Goal: Transaction & Acquisition: Purchase product/service

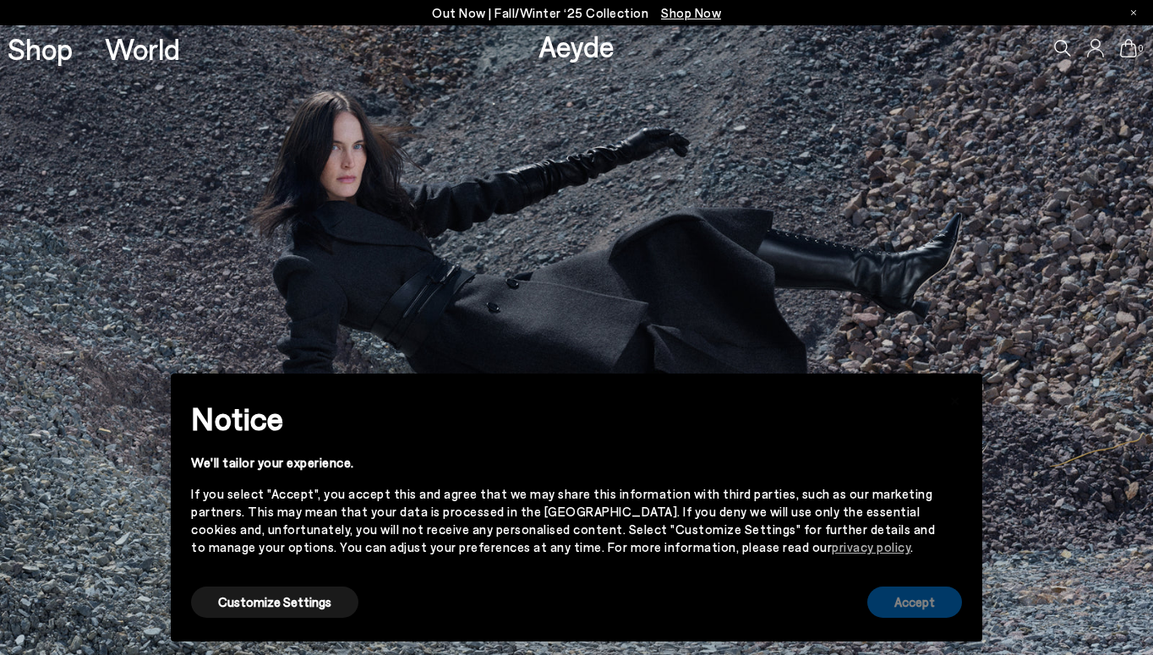
click at [911, 597] on button "Accept" at bounding box center [914, 602] width 95 height 31
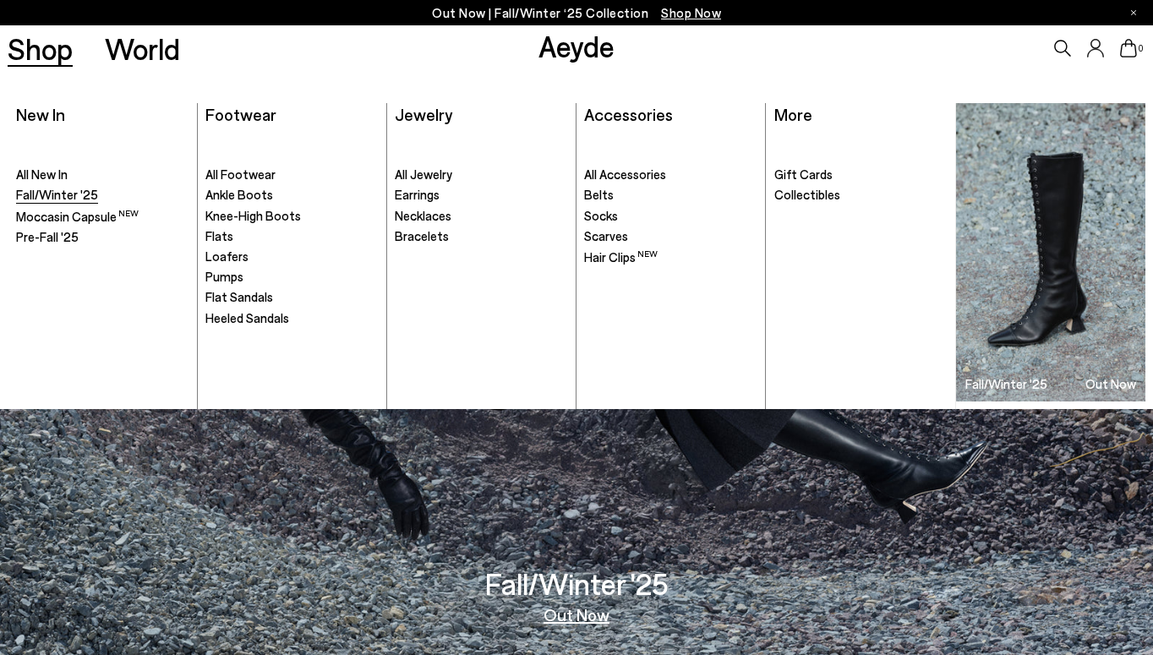
click at [61, 194] on span "Fall/Winter '25" at bounding box center [57, 194] width 82 height 15
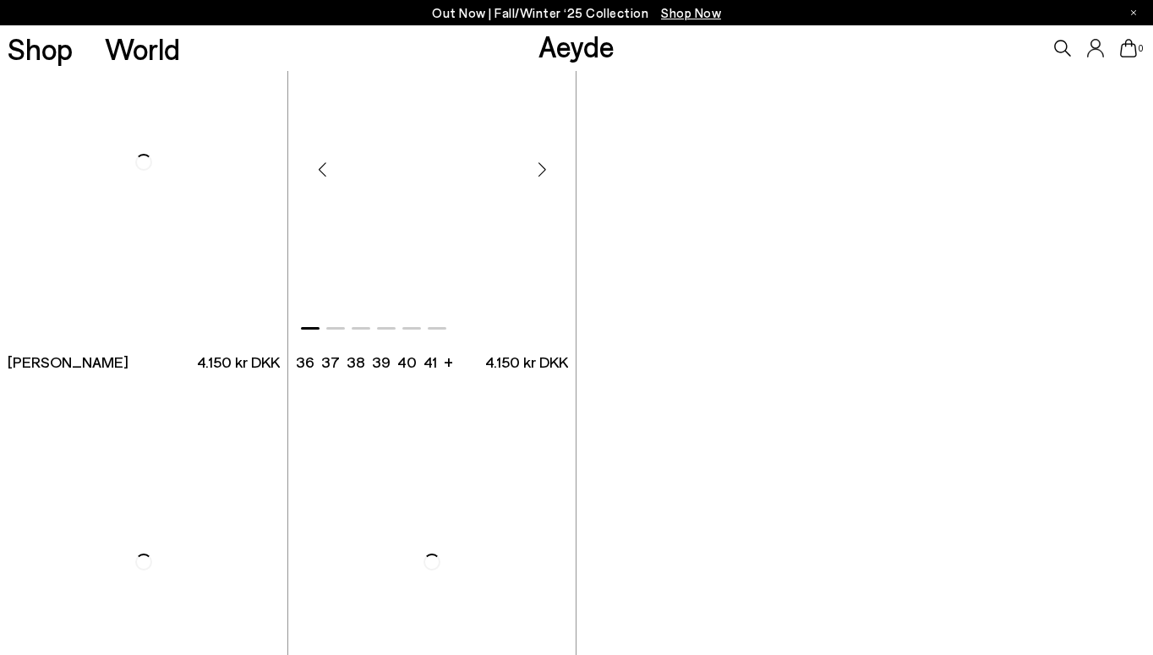
scroll to position [3606, 0]
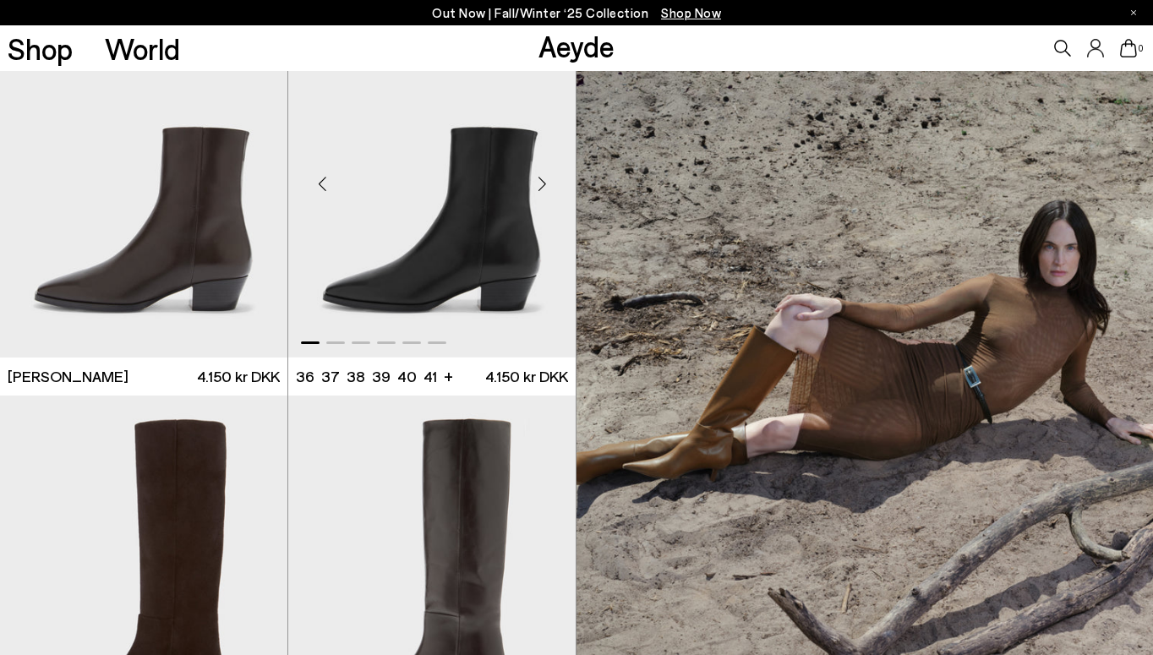
click at [546, 183] on div "Next slide" at bounding box center [542, 183] width 51 height 51
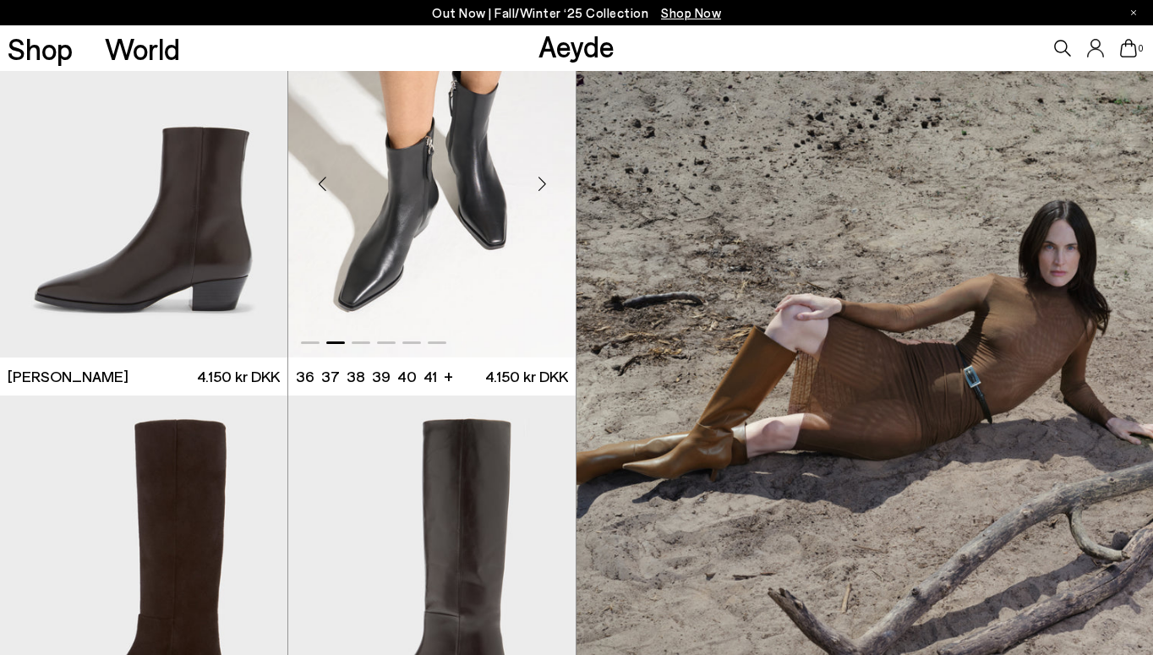
click at [546, 183] on div "Next slide" at bounding box center [542, 183] width 51 height 51
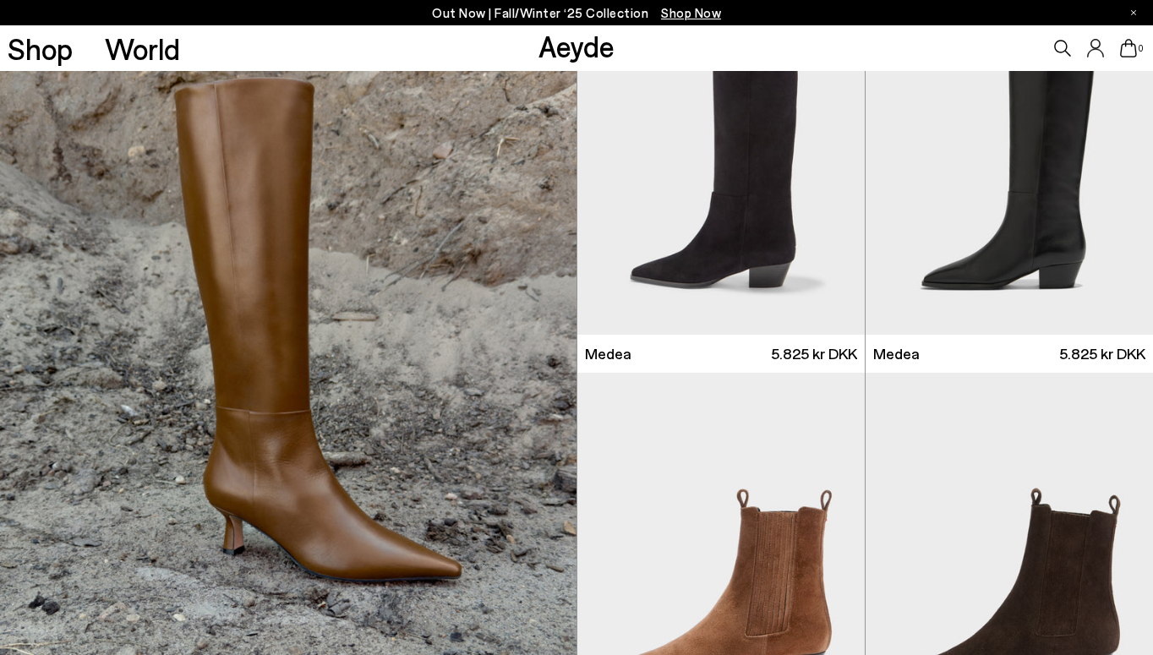
scroll to position [4435, 0]
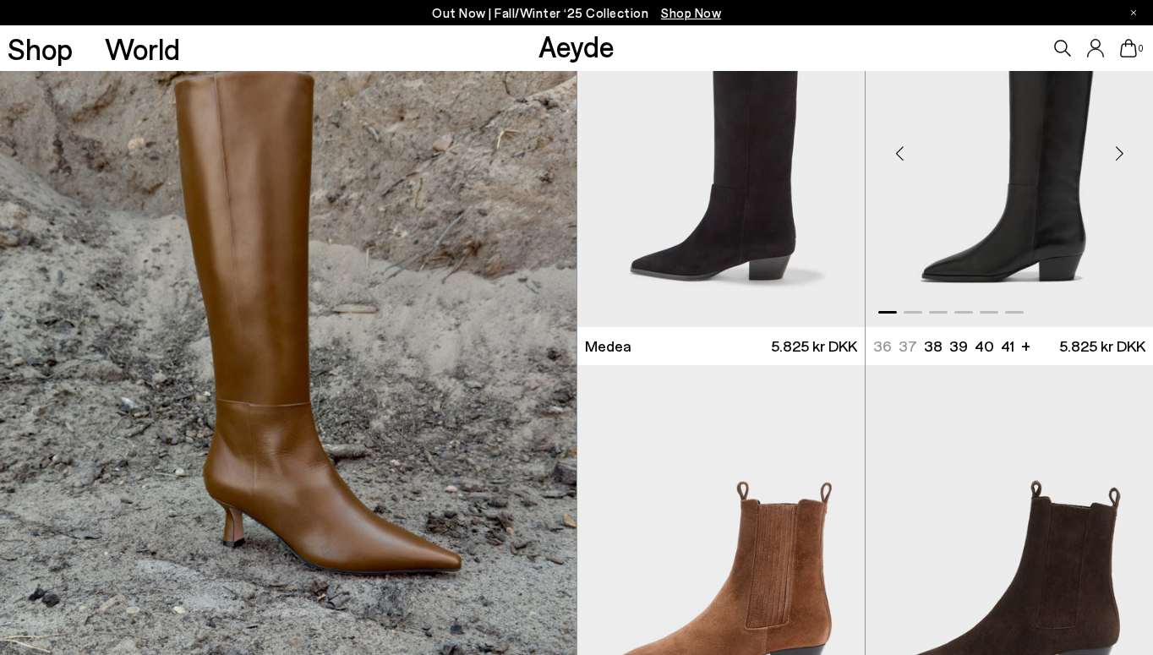
click at [1117, 156] on div "Next slide" at bounding box center [1119, 153] width 51 height 51
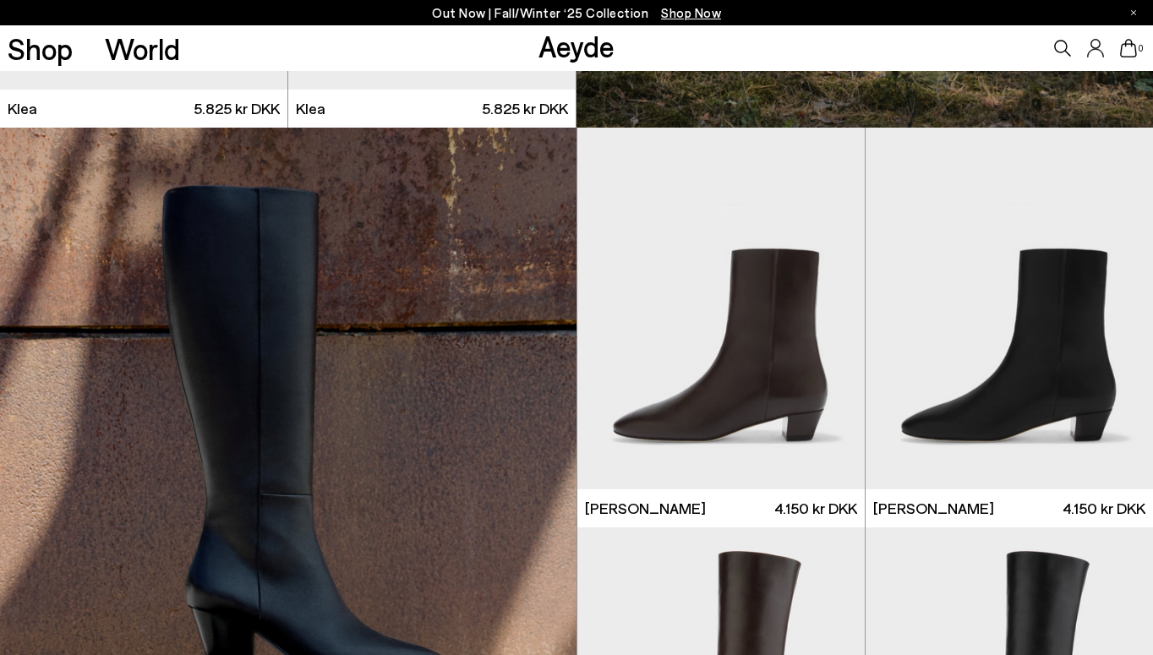
scroll to position [7460, 0]
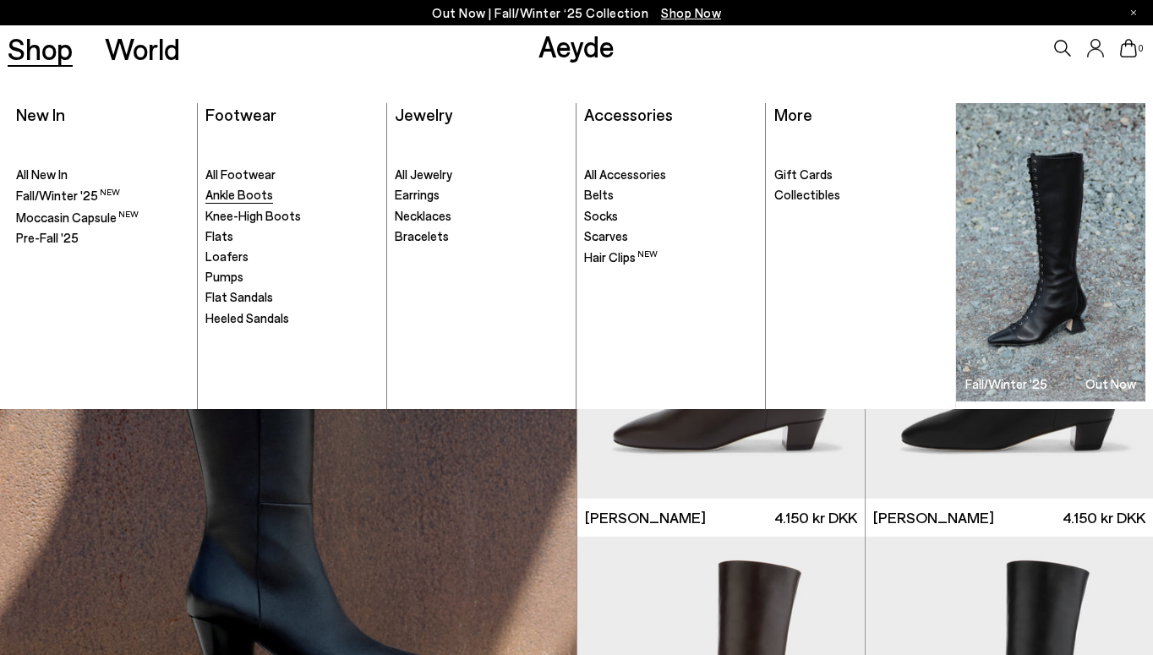
click at [252, 192] on span "Ankle Boots" at bounding box center [239, 194] width 68 height 15
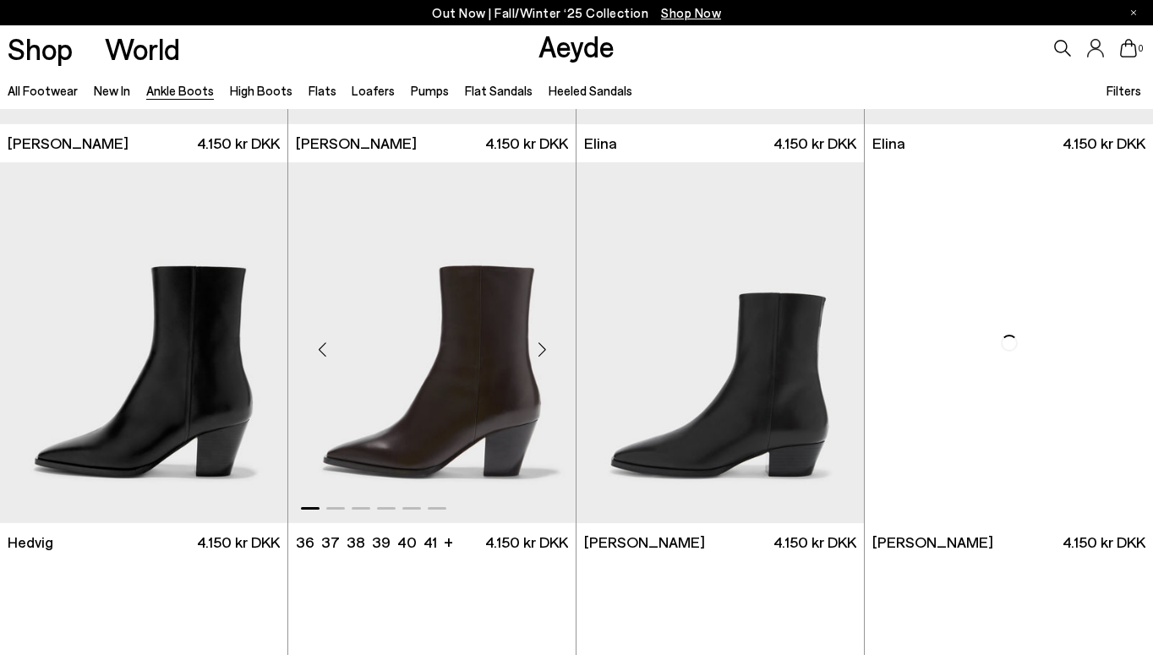
scroll to position [349, 0]
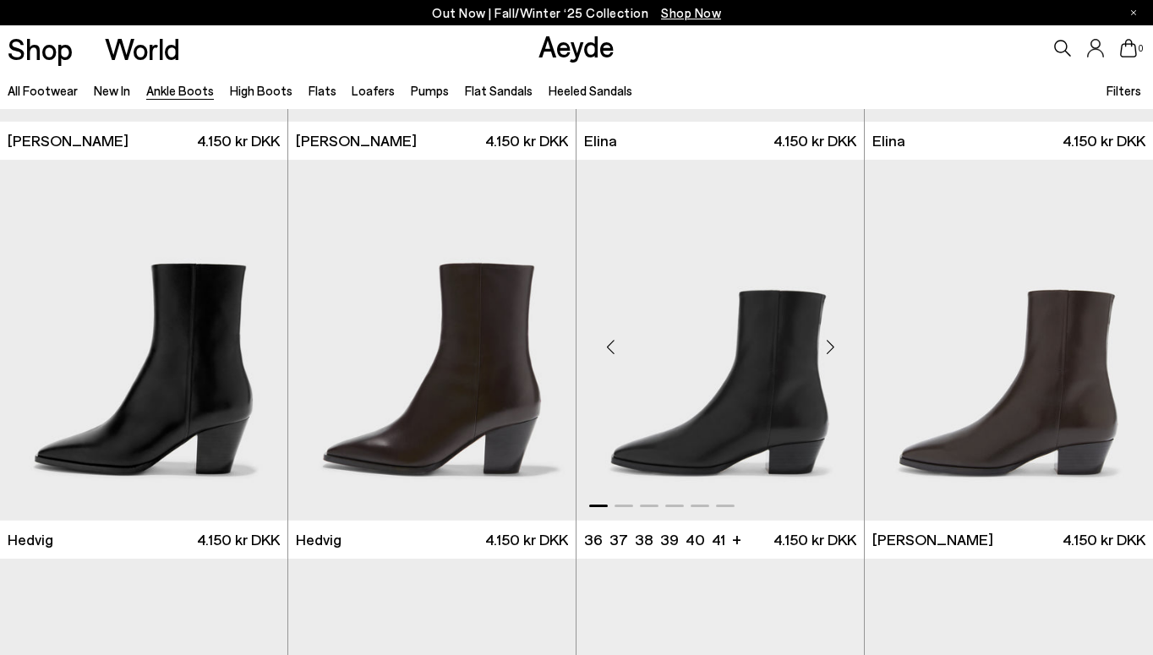
click at [832, 347] on div "Next slide" at bounding box center [830, 347] width 51 height 51
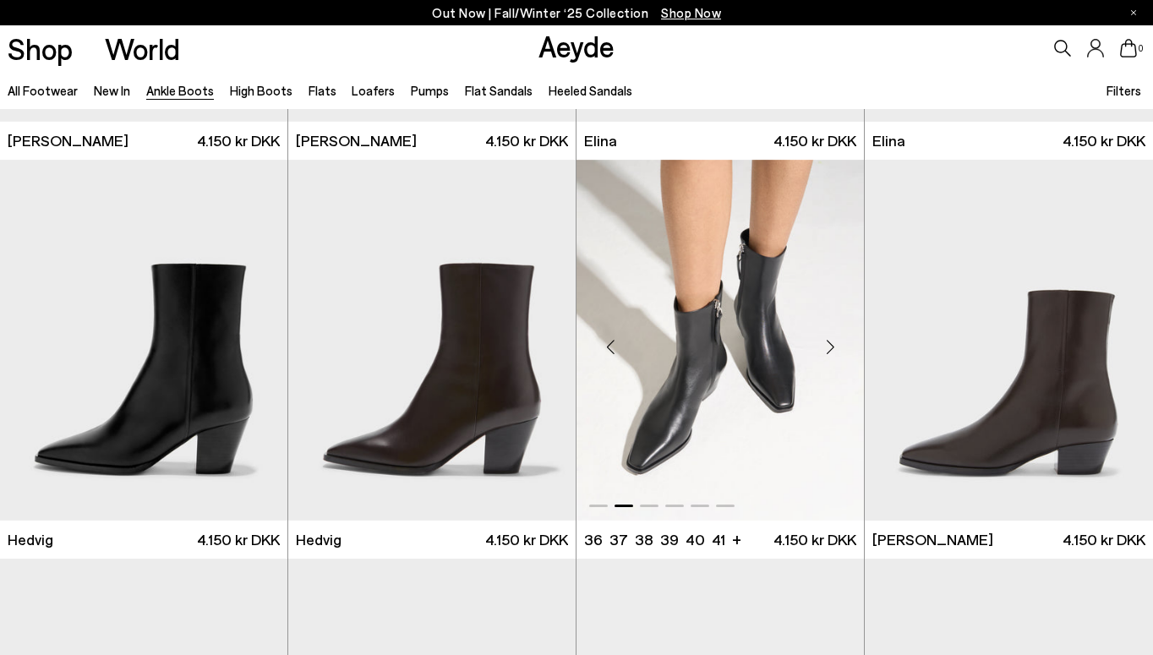
click at [832, 347] on div "Next slide" at bounding box center [830, 347] width 51 height 51
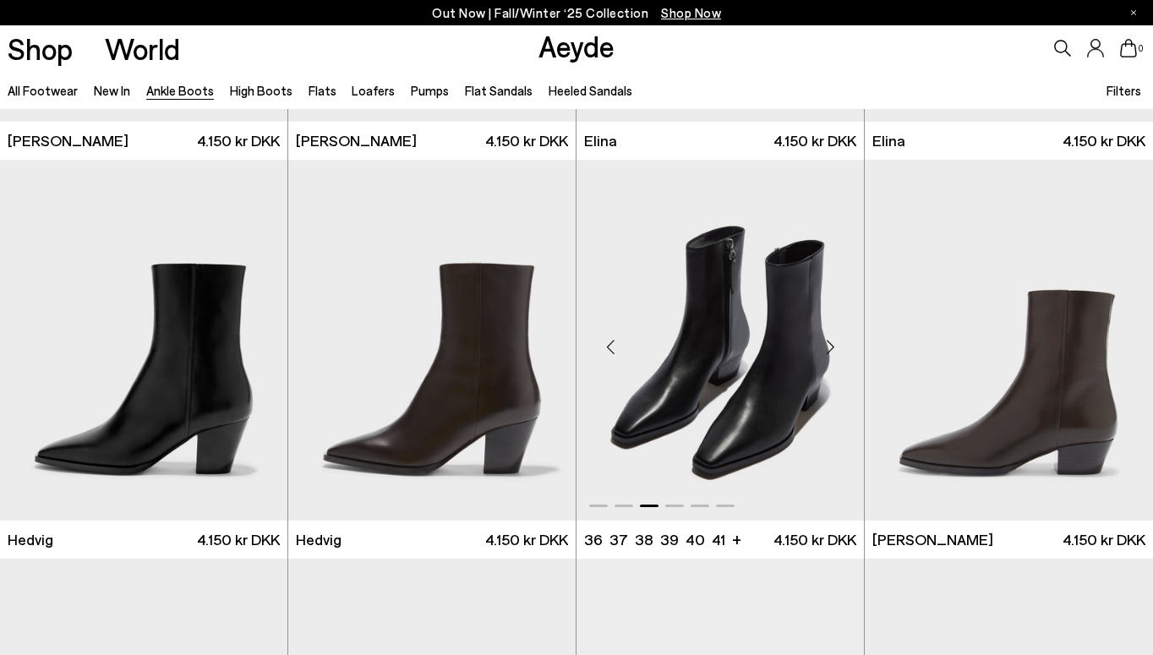
click at [833, 347] on div "Next slide" at bounding box center [830, 347] width 51 height 51
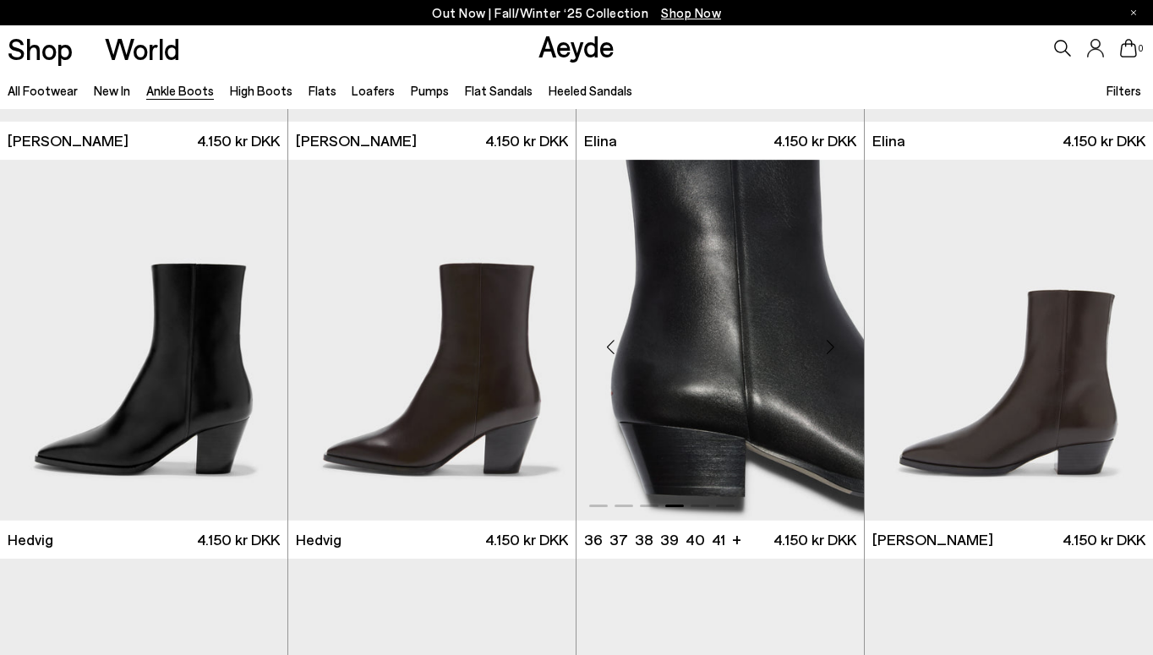
click at [833, 348] on div "Next slide" at bounding box center [830, 347] width 51 height 51
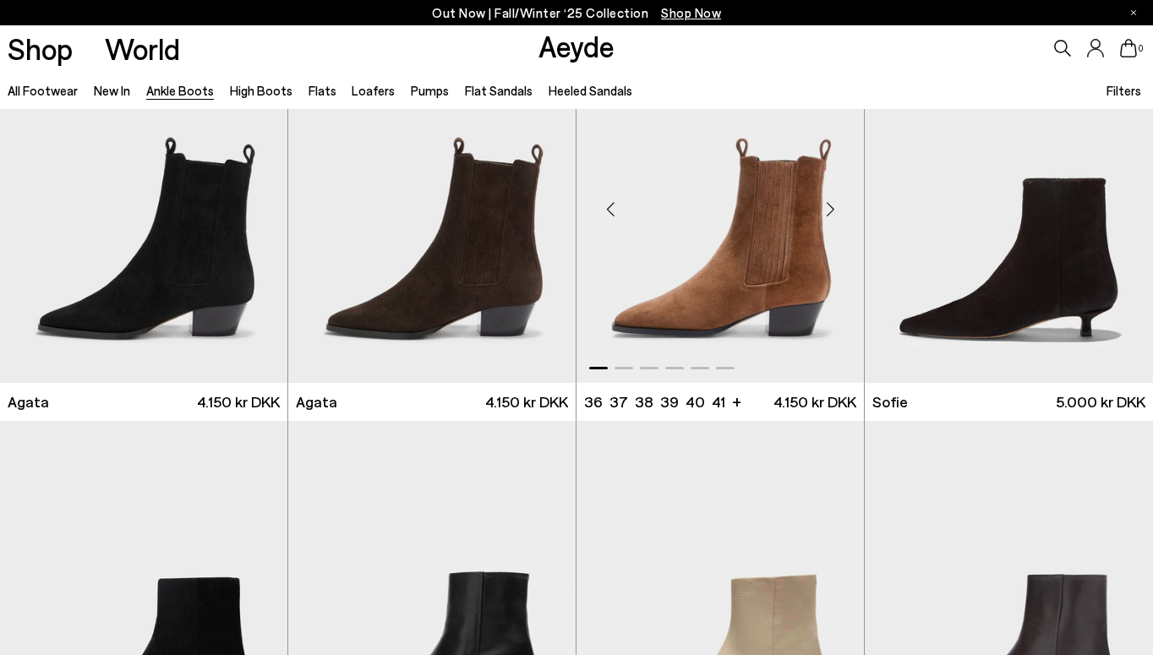
scroll to position [907, 0]
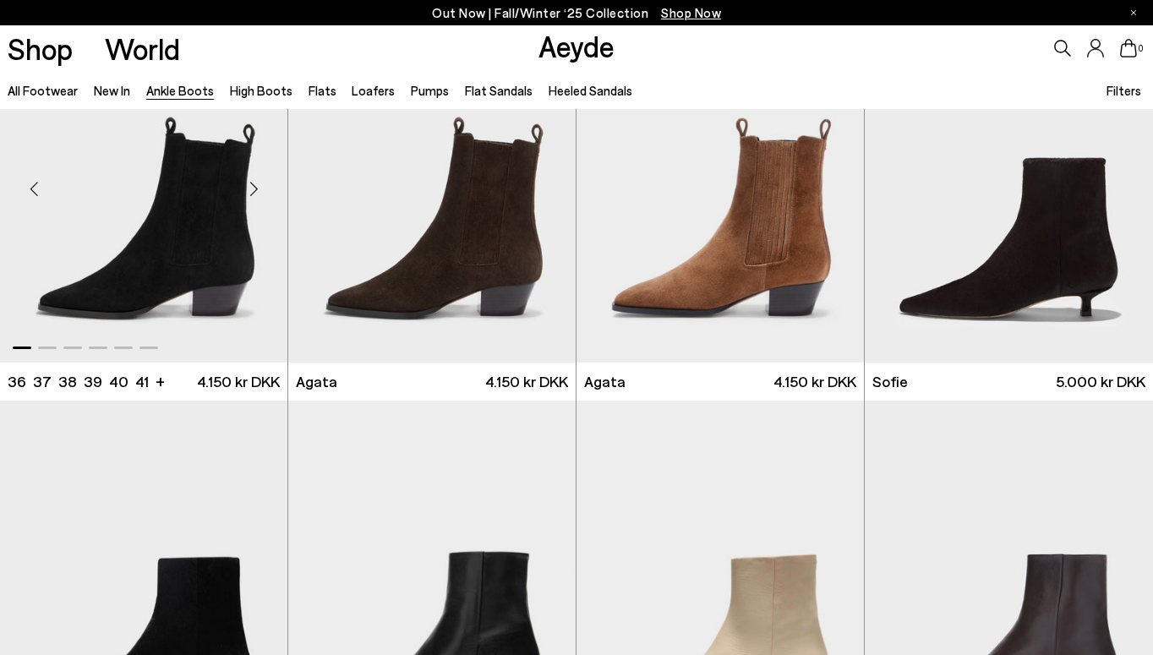
click at [254, 197] on div "Next slide" at bounding box center [253, 188] width 51 height 51
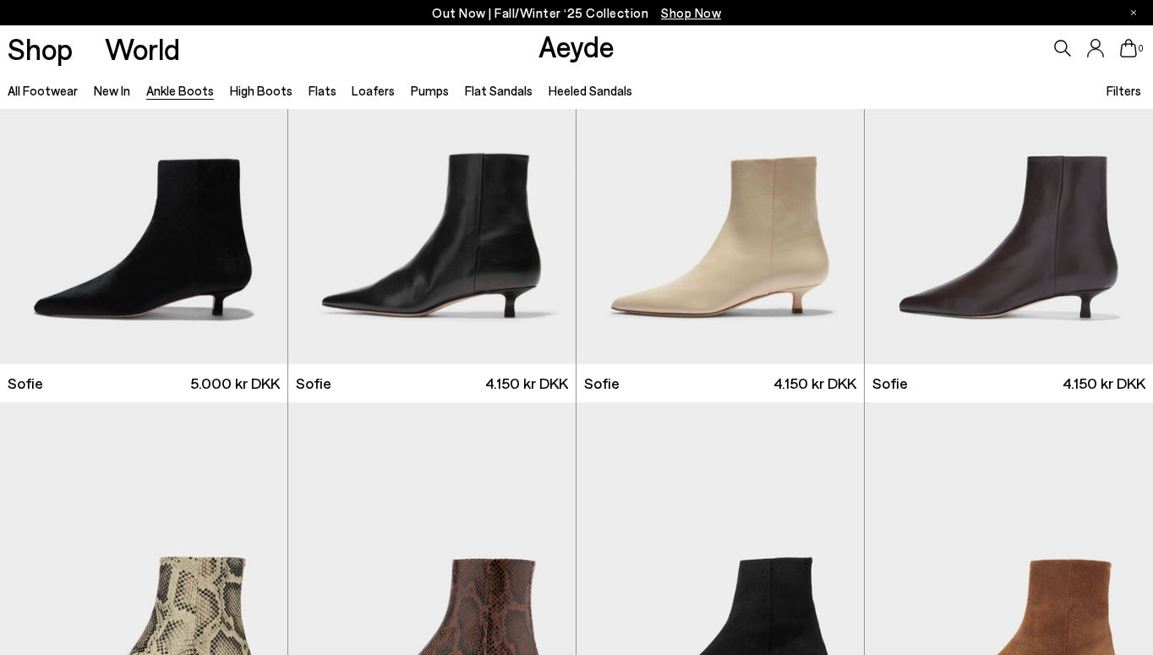
scroll to position [1312, 0]
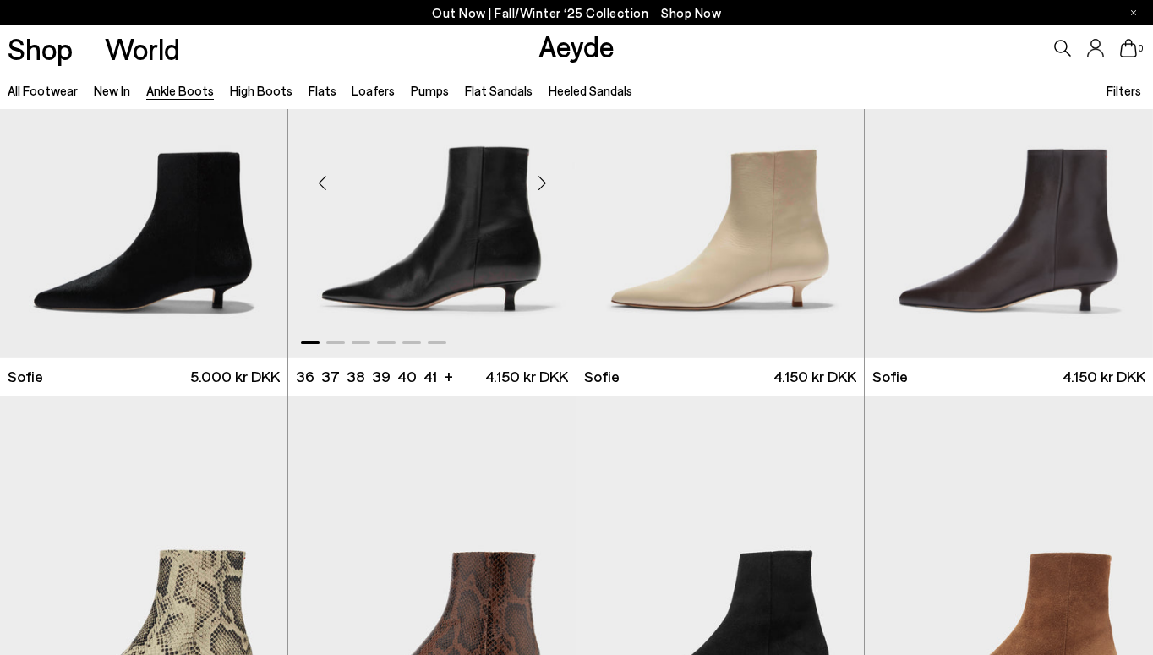
click at [538, 193] on div "Next slide" at bounding box center [542, 183] width 51 height 51
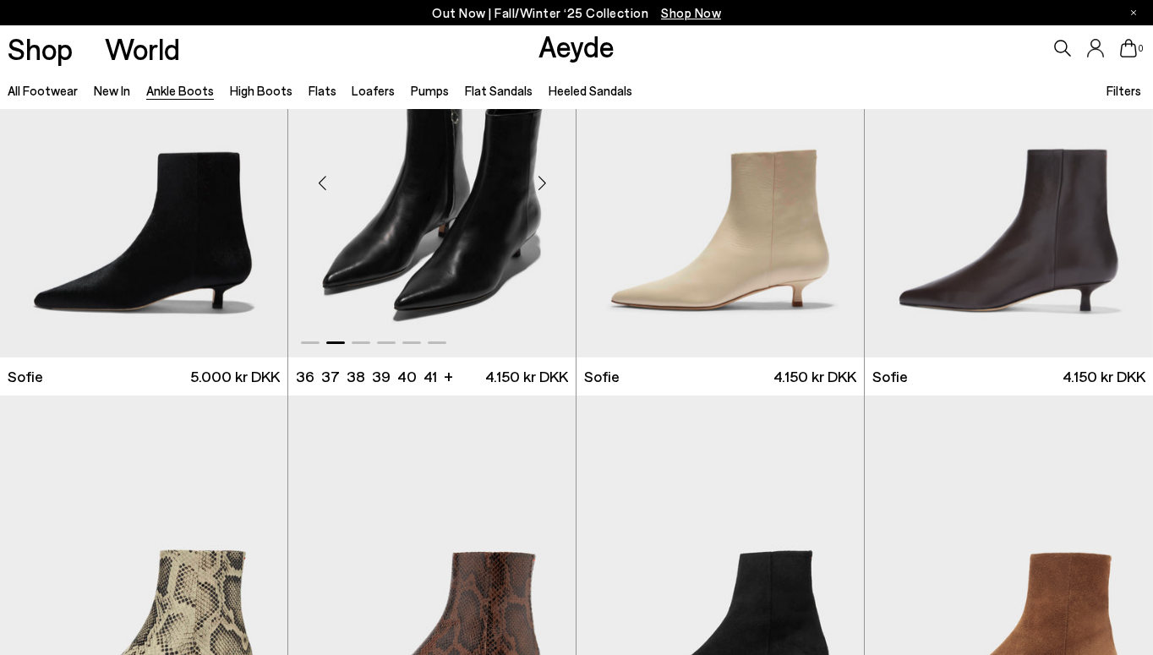
click at [538, 194] on div "Next slide" at bounding box center [542, 183] width 51 height 51
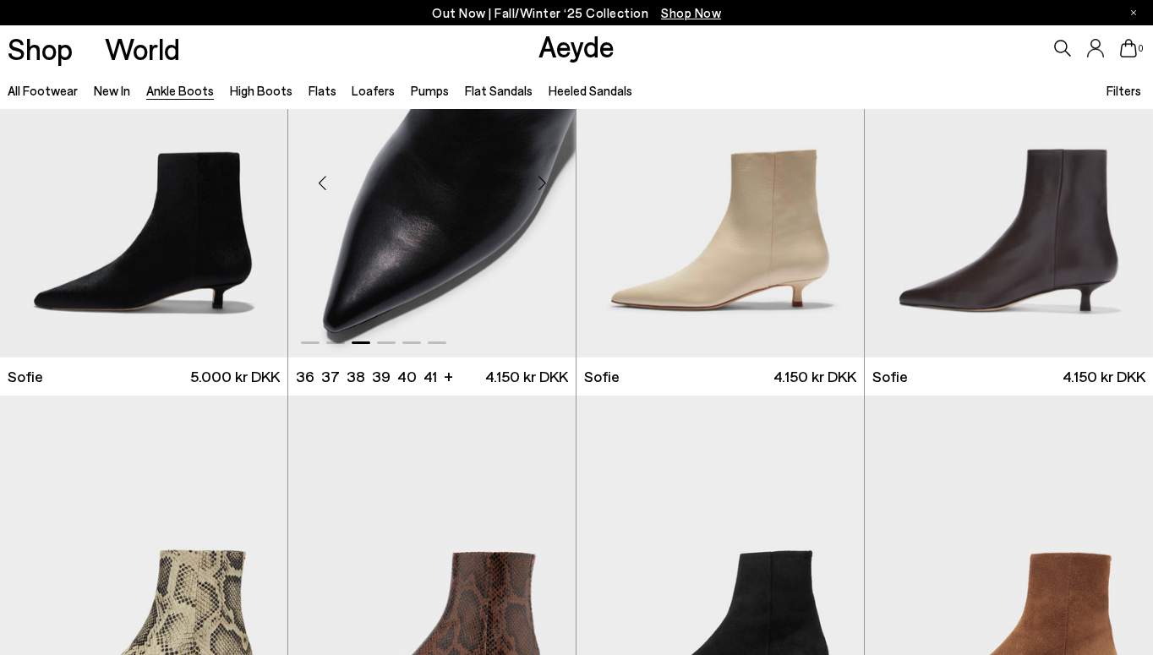
click at [538, 194] on div "Next slide" at bounding box center [542, 183] width 51 height 51
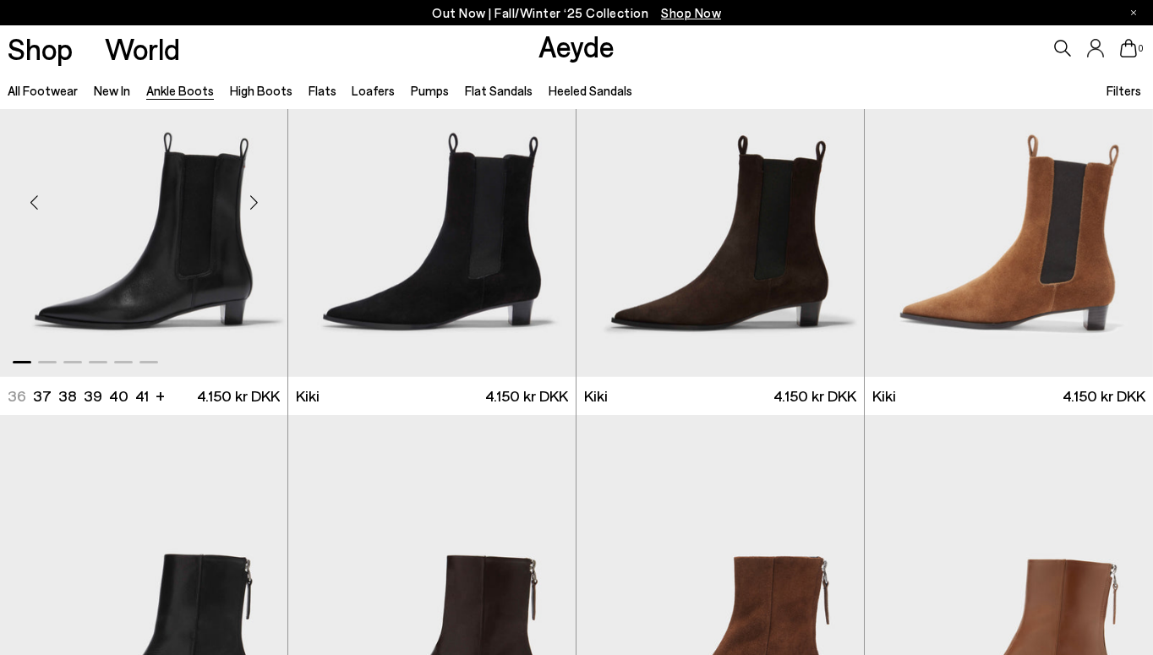
scroll to position [2091, 0]
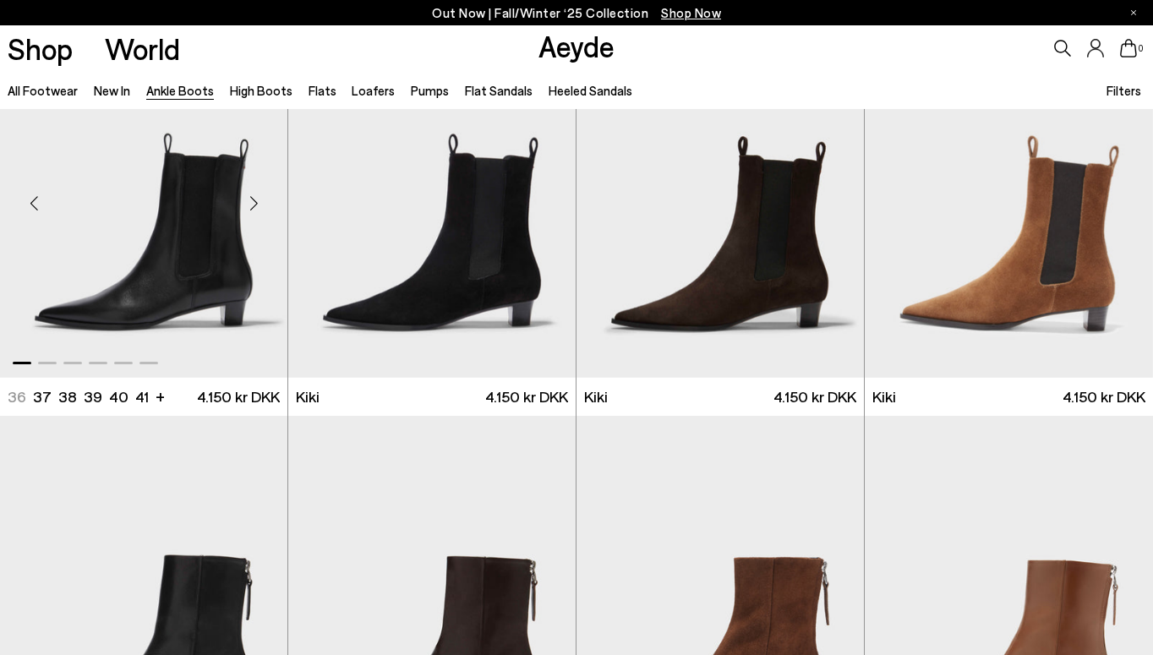
click at [256, 205] on div "Next slide" at bounding box center [253, 203] width 51 height 51
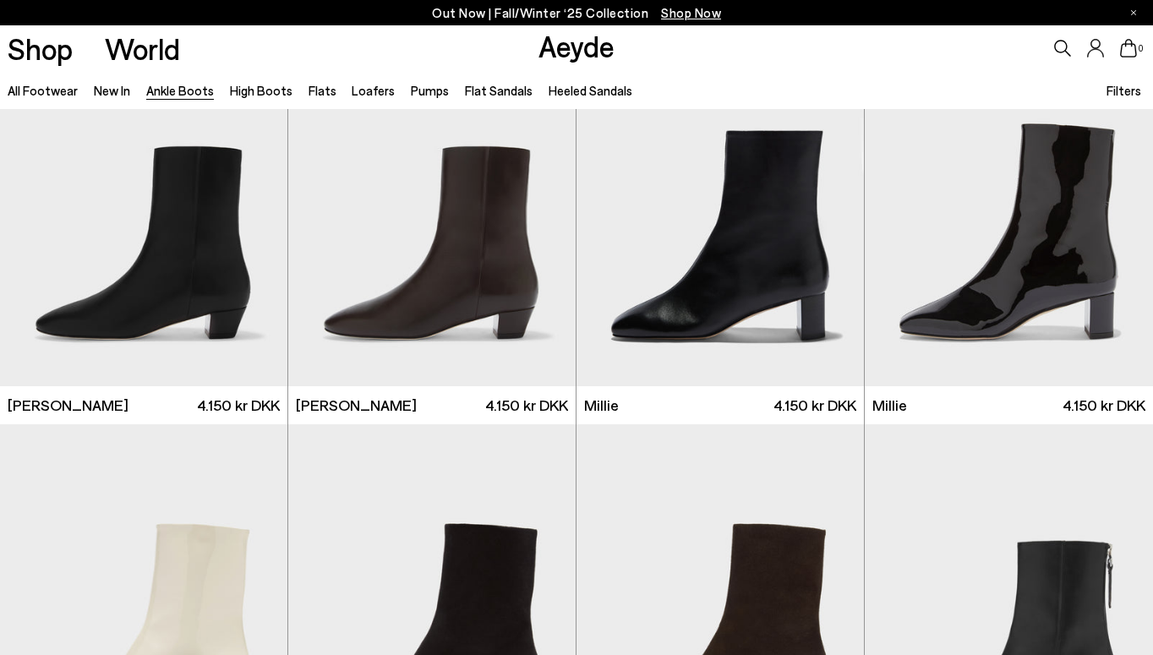
scroll to position [2885, 0]
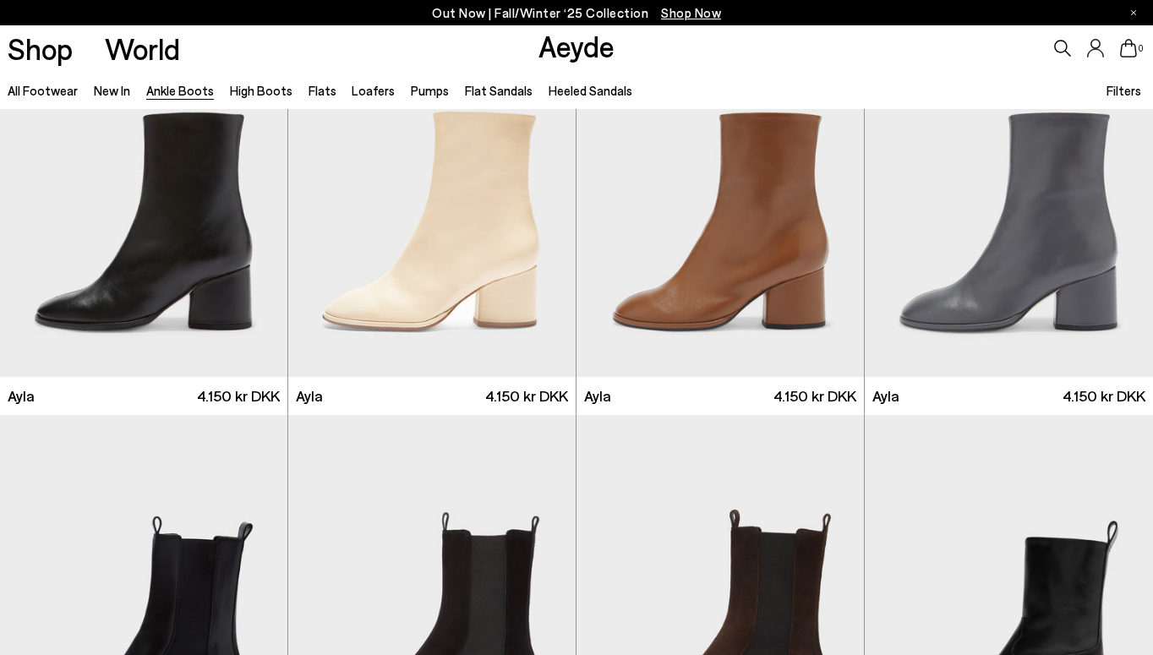
scroll to position [4494, 0]
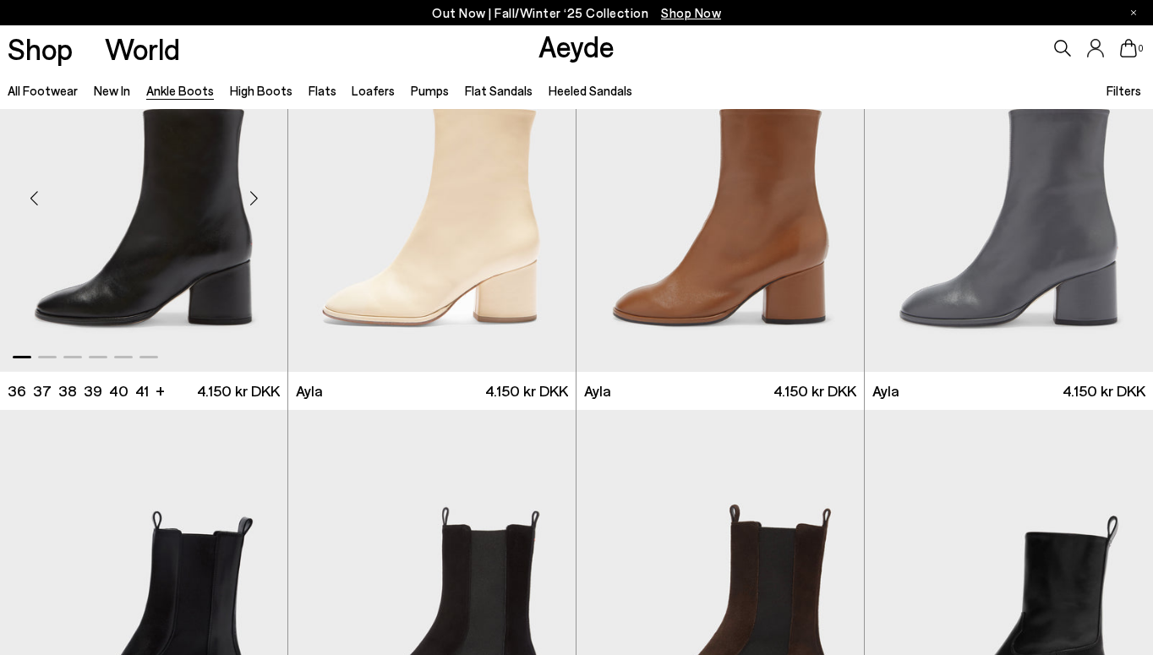
click at [259, 196] on div "Next slide" at bounding box center [253, 197] width 51 height 51
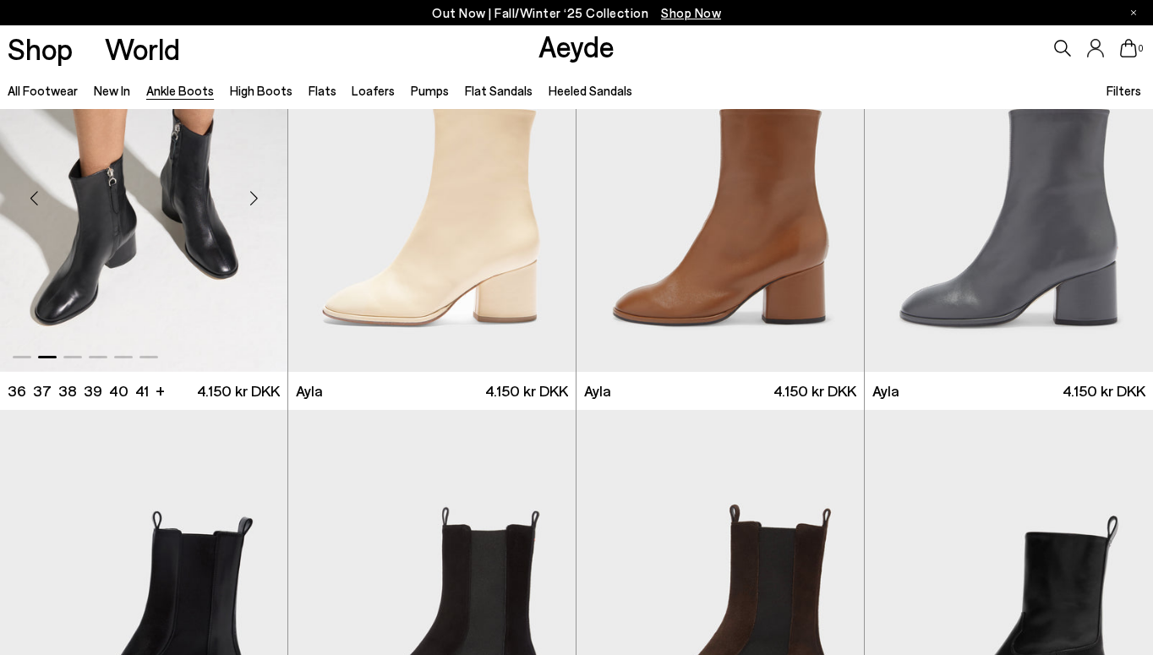
click at [259, 196] on div "Next slide" at bounding box center [253, 197] width 51 height 51
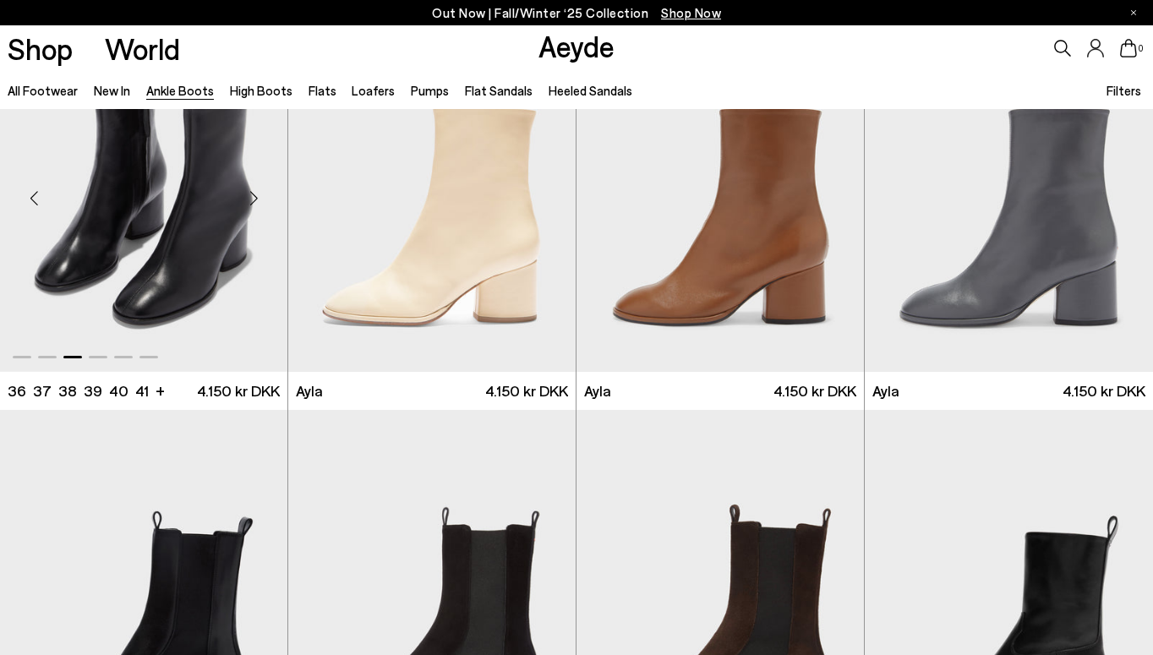
click at [260, 197] on div "Next slide" at bounding box center [253, 197] width 51 height 51
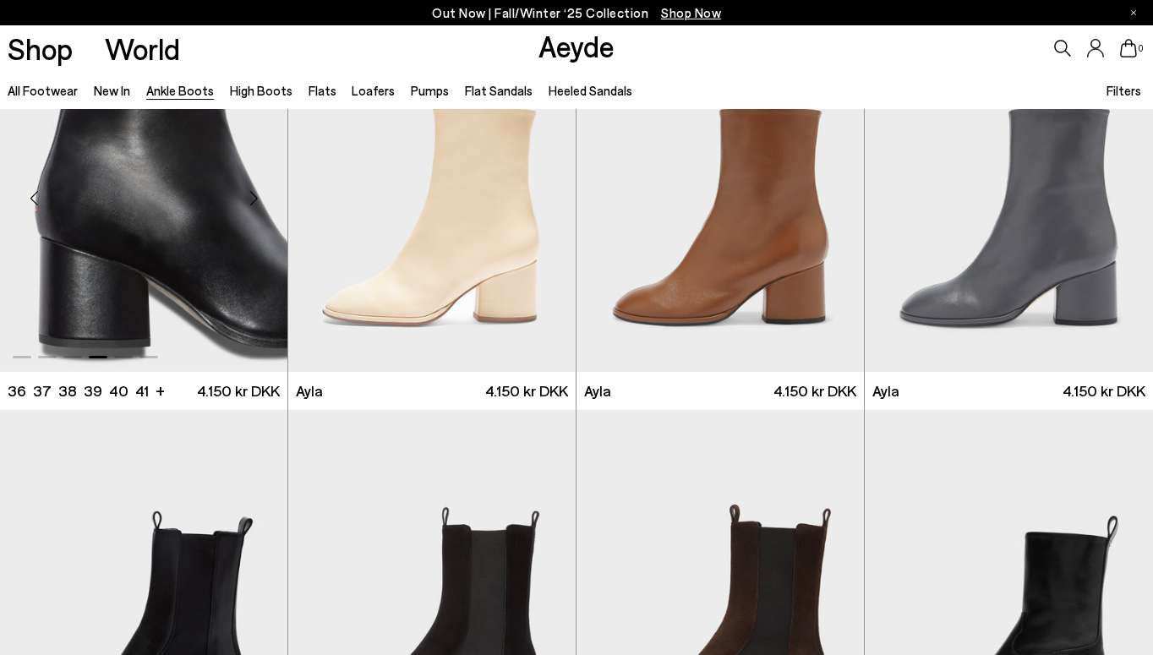
click at [260, 197] on div "Next slide" at bounding box center [253, 197] width 51 height 51
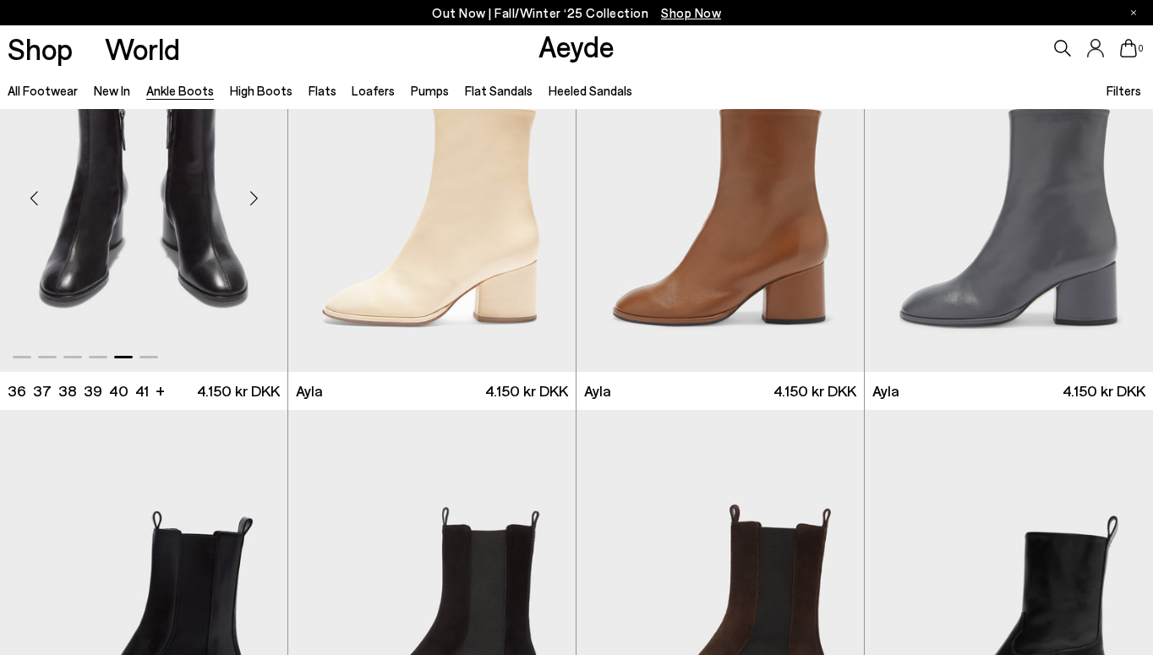
click at [260, 197] on div "Next slide" at bounding box center [253, 197] width 51 height 51
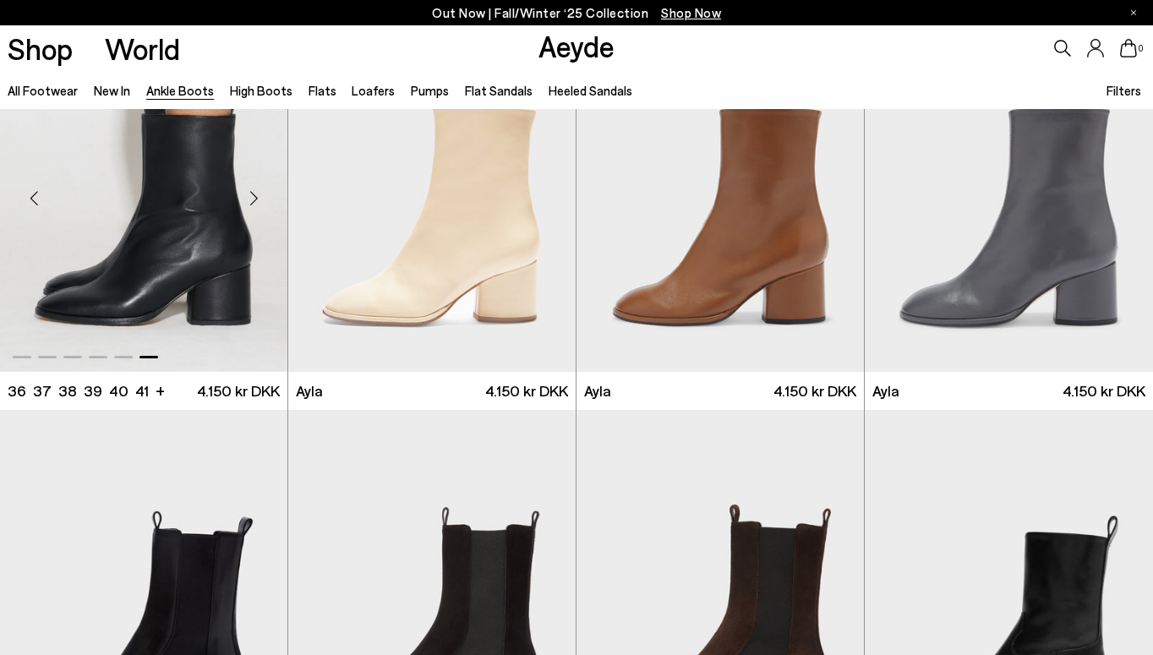
click at [260, 197] on div "Next slide" at bounding box center [253, 197] width 51 height 51
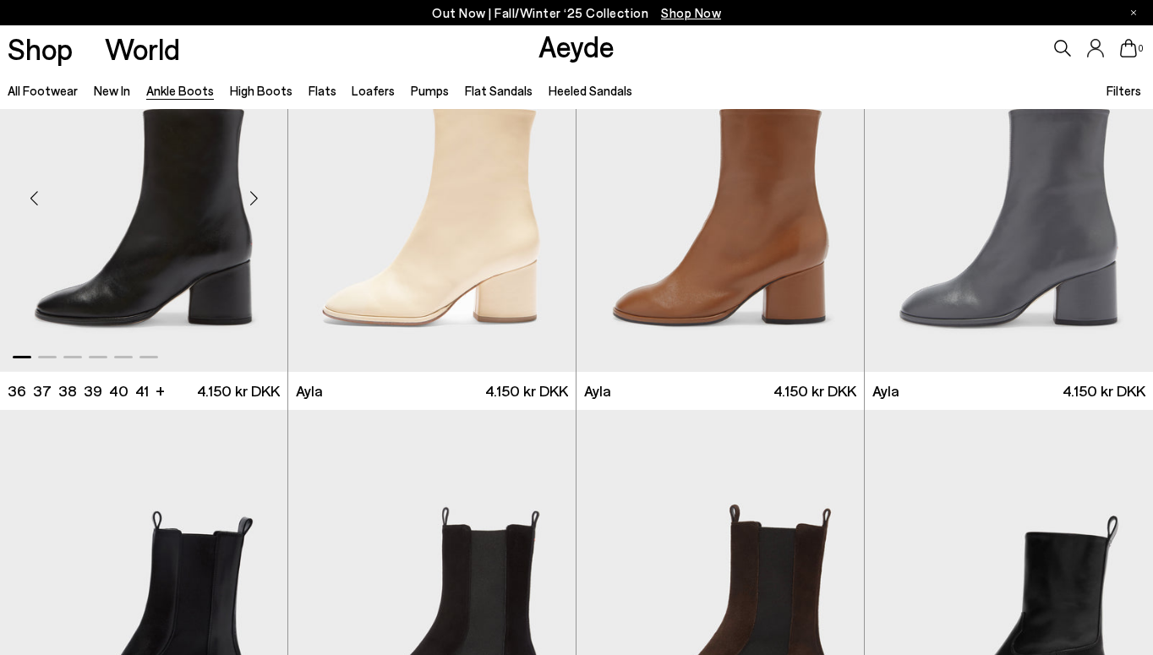
click at [260, 197] on div "Next slide" at bounding box center [253, 197] width 51 height 51
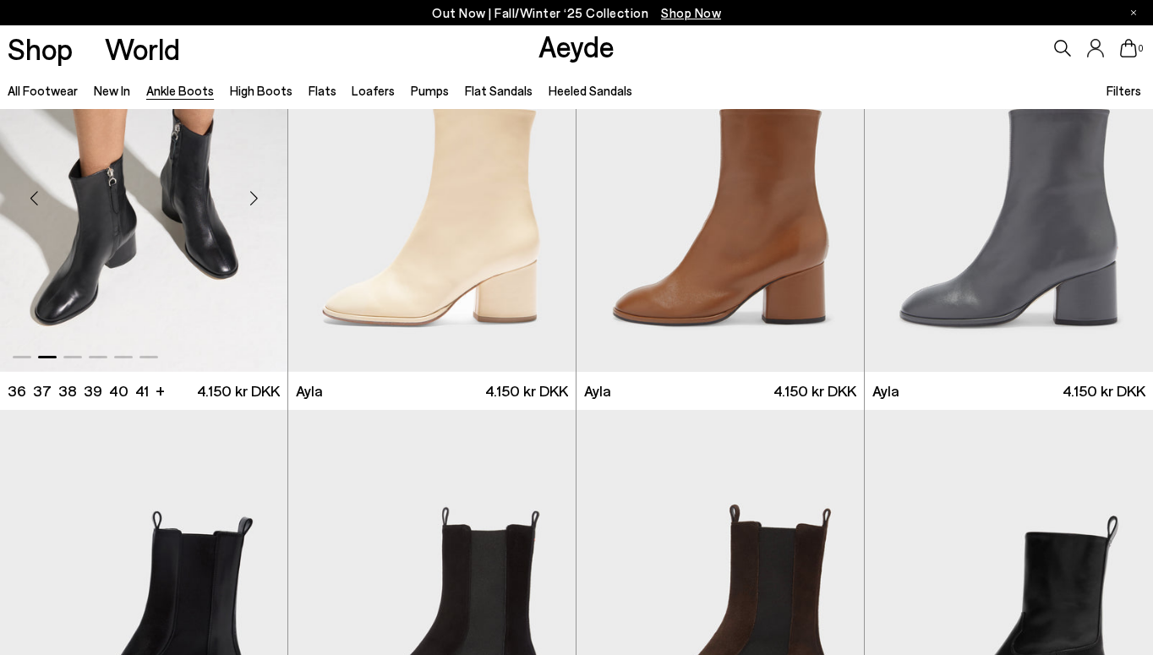
click at [250, 248] on img "2 / 6" at bounding box center [143, 192] width 287 height 362
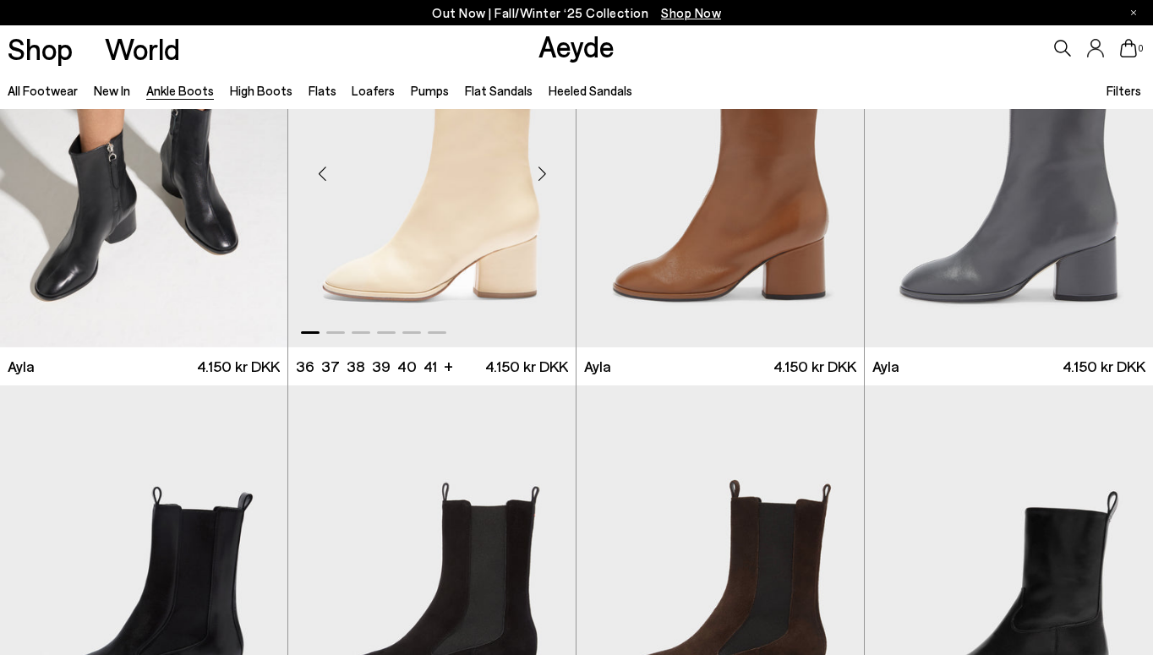
scroll to position [4529, 0]
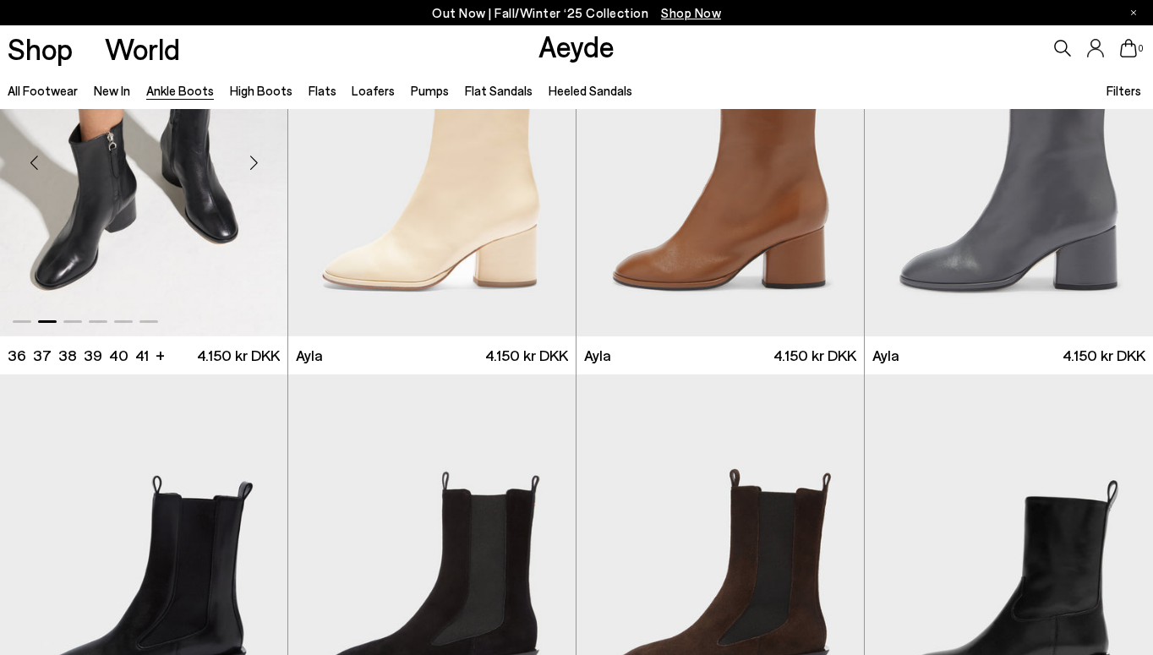
click at [254, 163] on div "Next slide" at bounding box center [253, 162] width 51 height 51
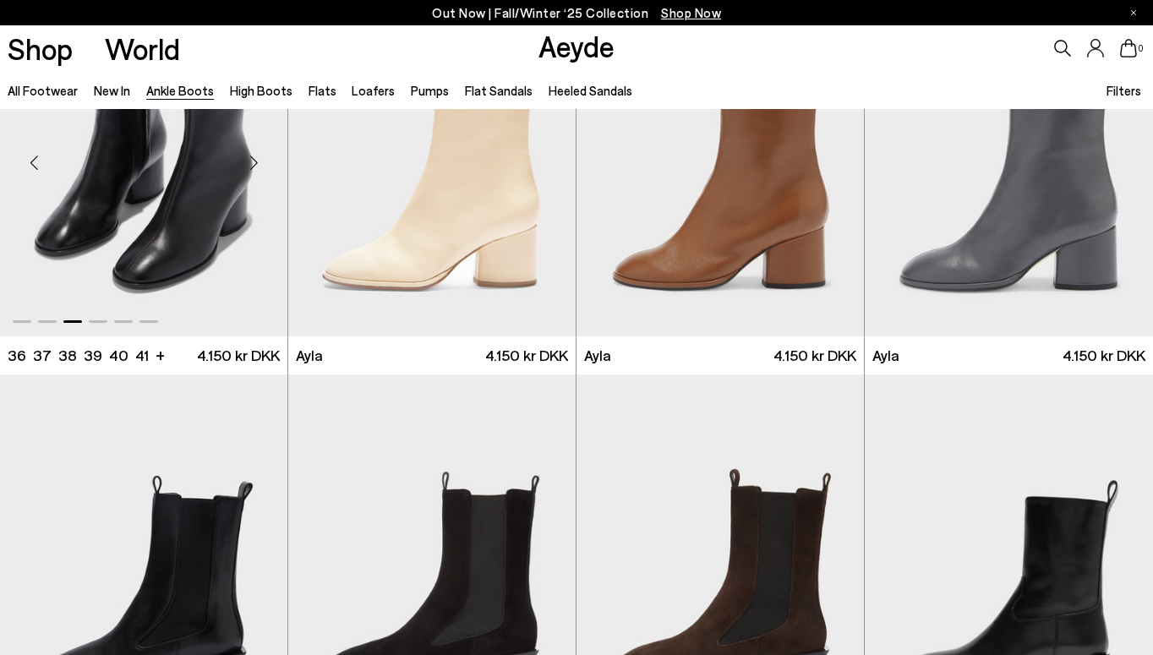
click at [254, 165] on div "Next slide" at bounding box center [253, 162] width 51 height 51
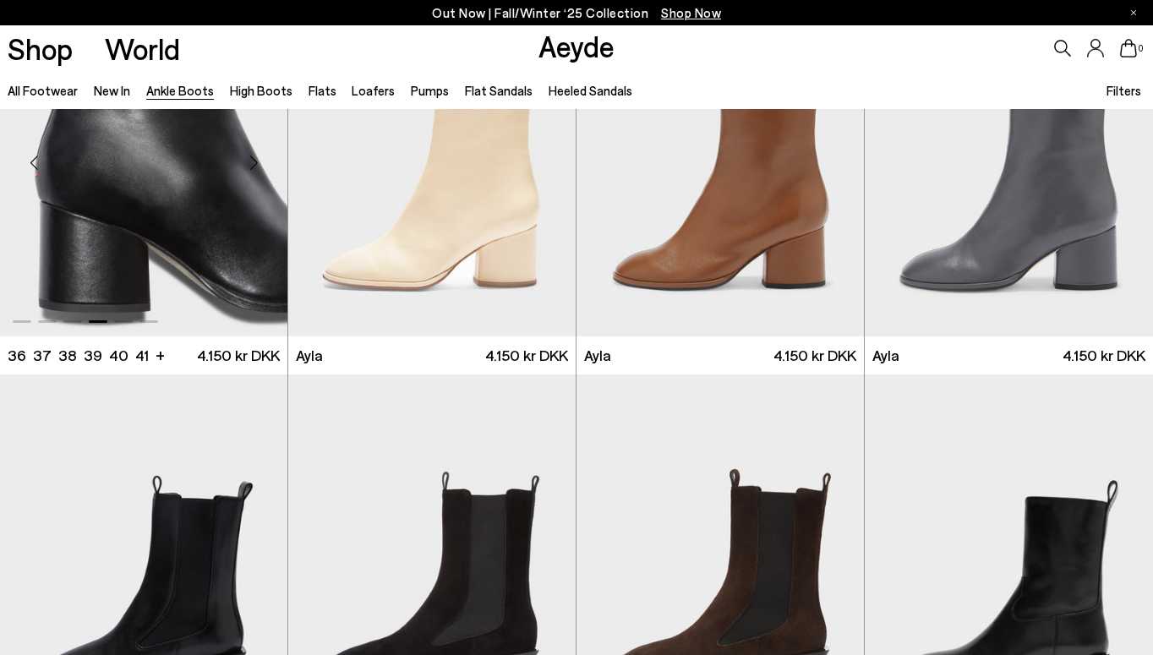
click at [260, 164] on div "Next slide" at bounding box center [253, 162] width 51 height 51
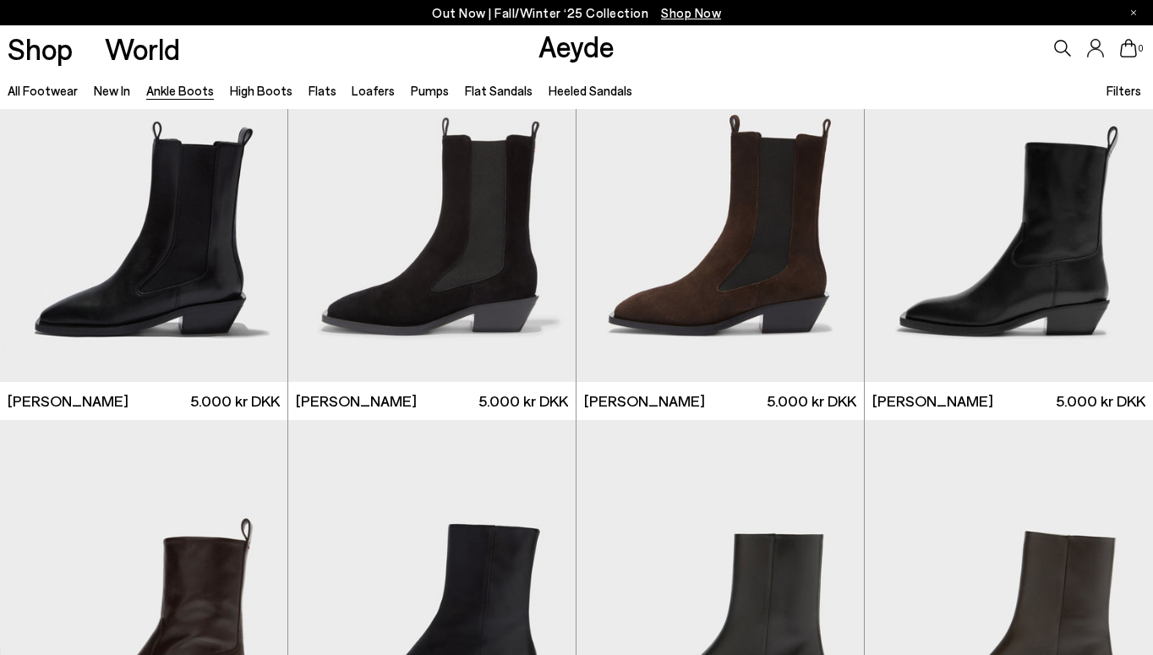
scroll to position [4901, 0]
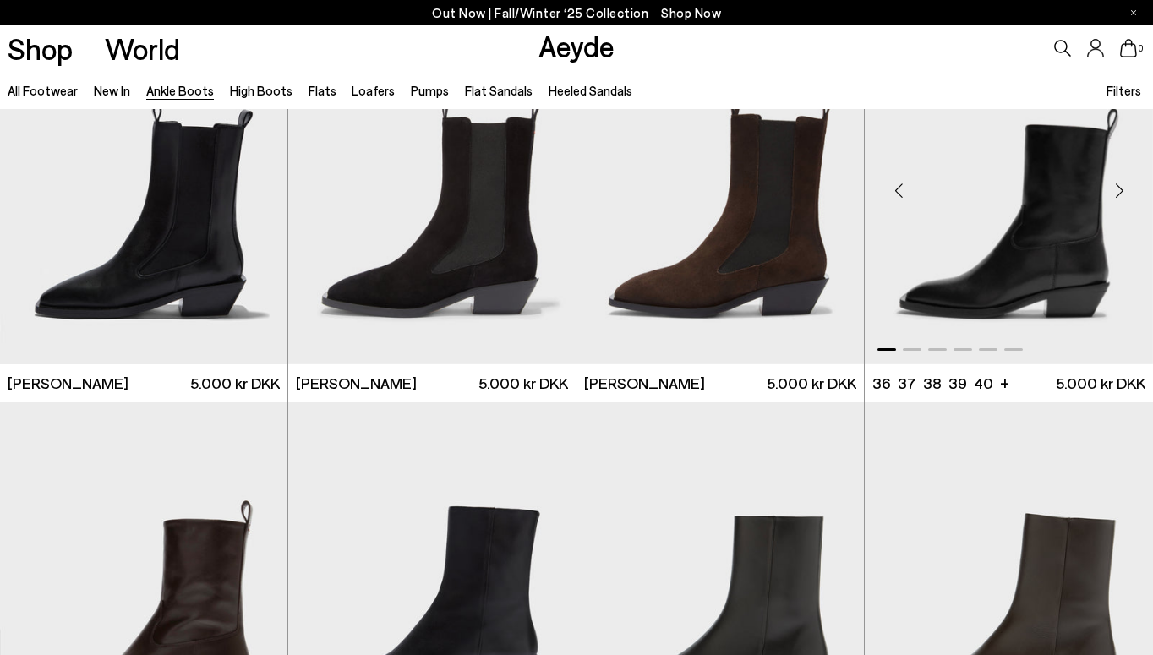
click at [1113, 193] on div "Next slide" at bounding box center [1119, 190] width 51 height 51
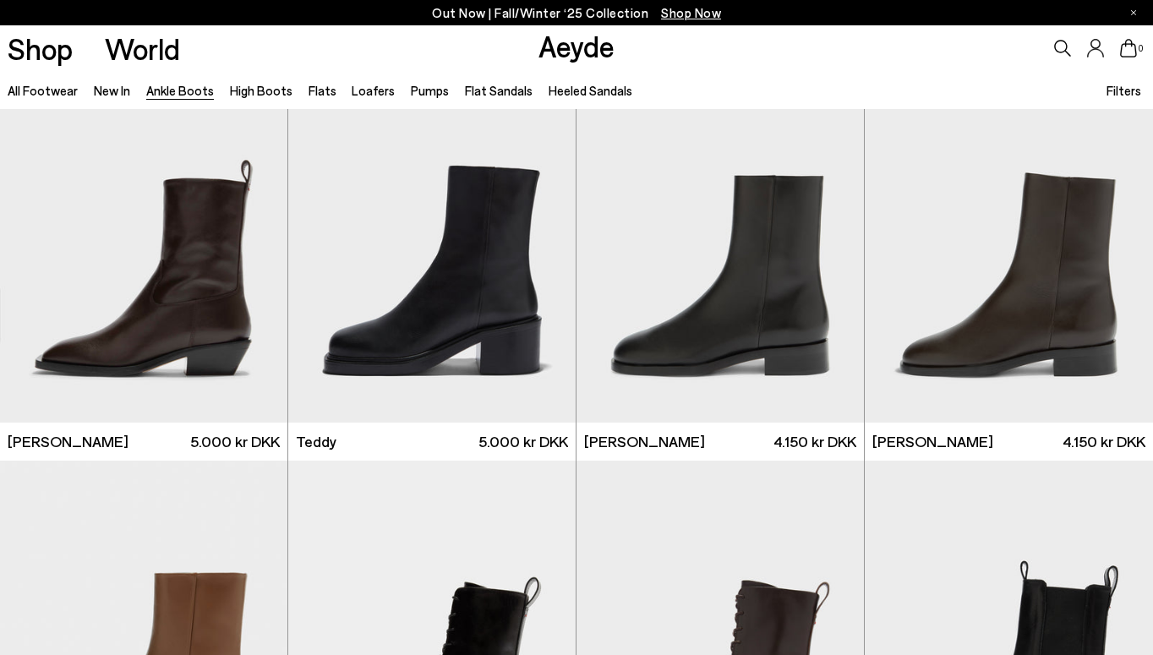
scroll to position [5244, 0]
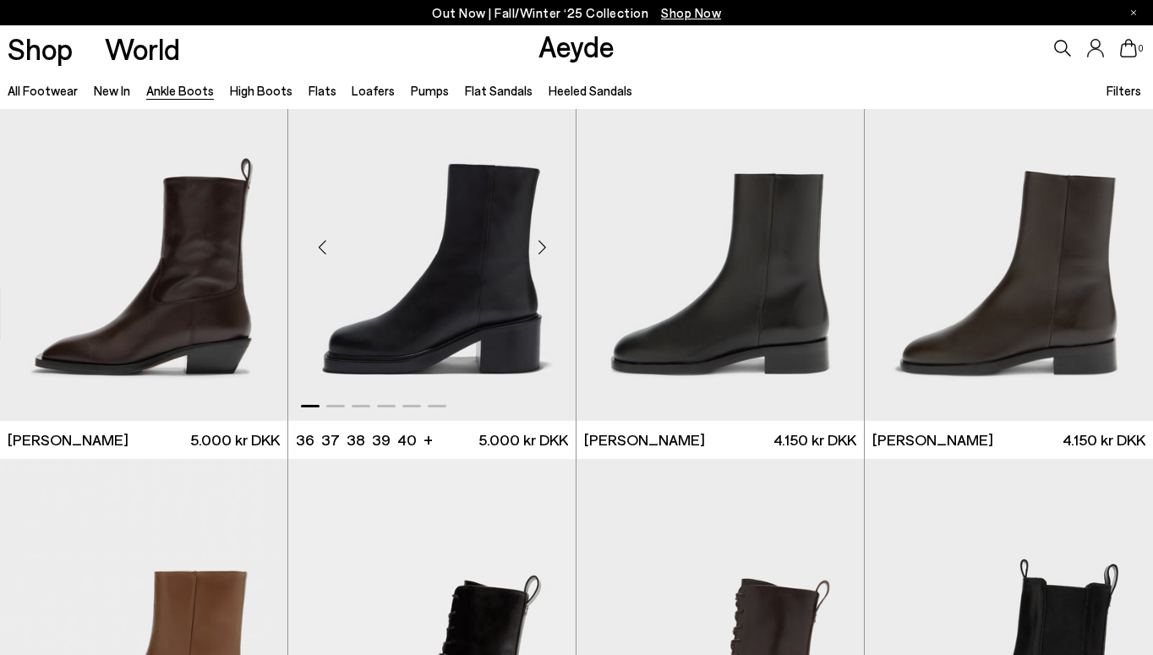
click at [544, 246] on div "Next slide" at bounding box center [542, 247] width 51 height 51
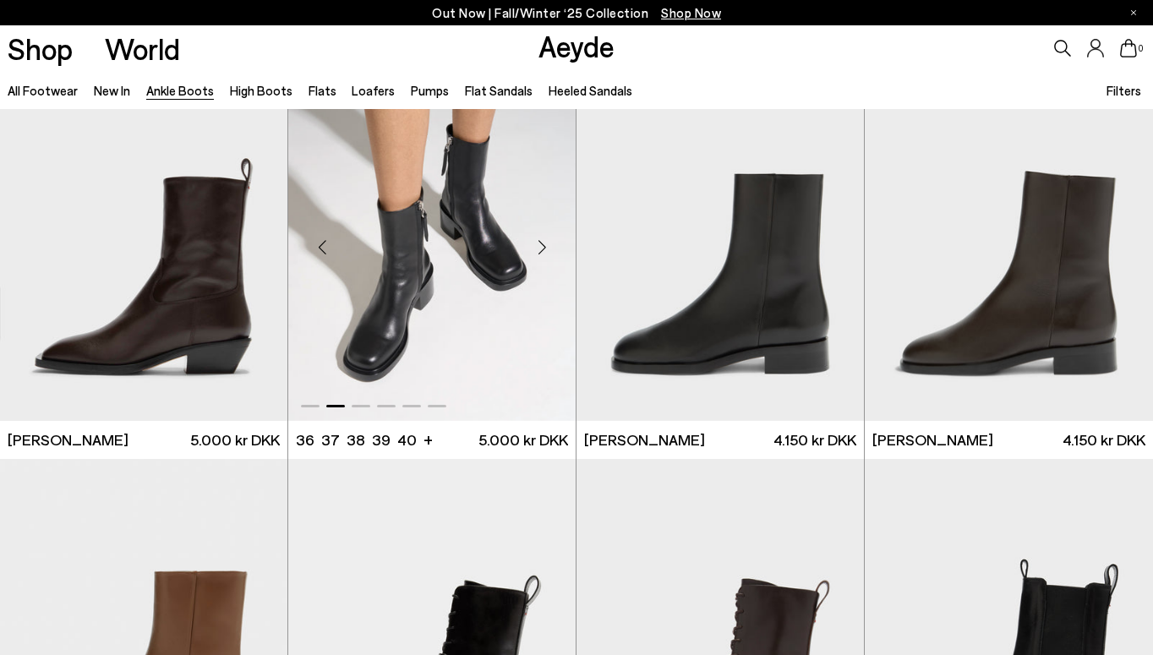
click at [543, 246] on div "Next slide" at bounding box center [542, 247] width 51 height 51
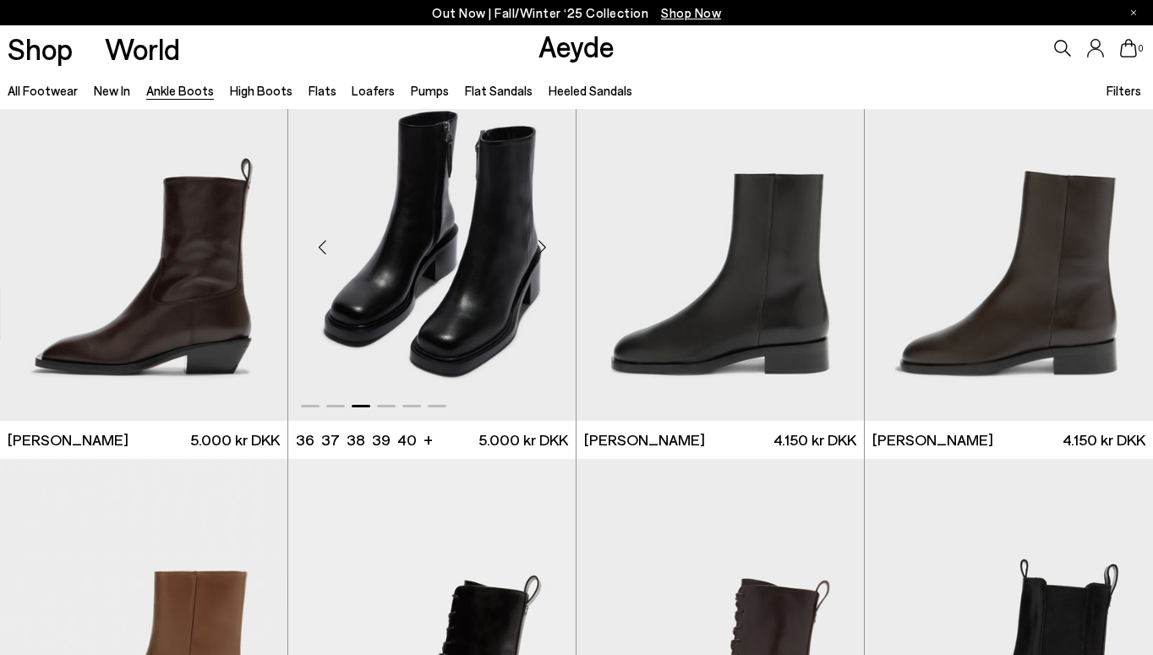
click at [543, 246] on div "Next slide" at bounding box center [542, 247] width 51 height 51
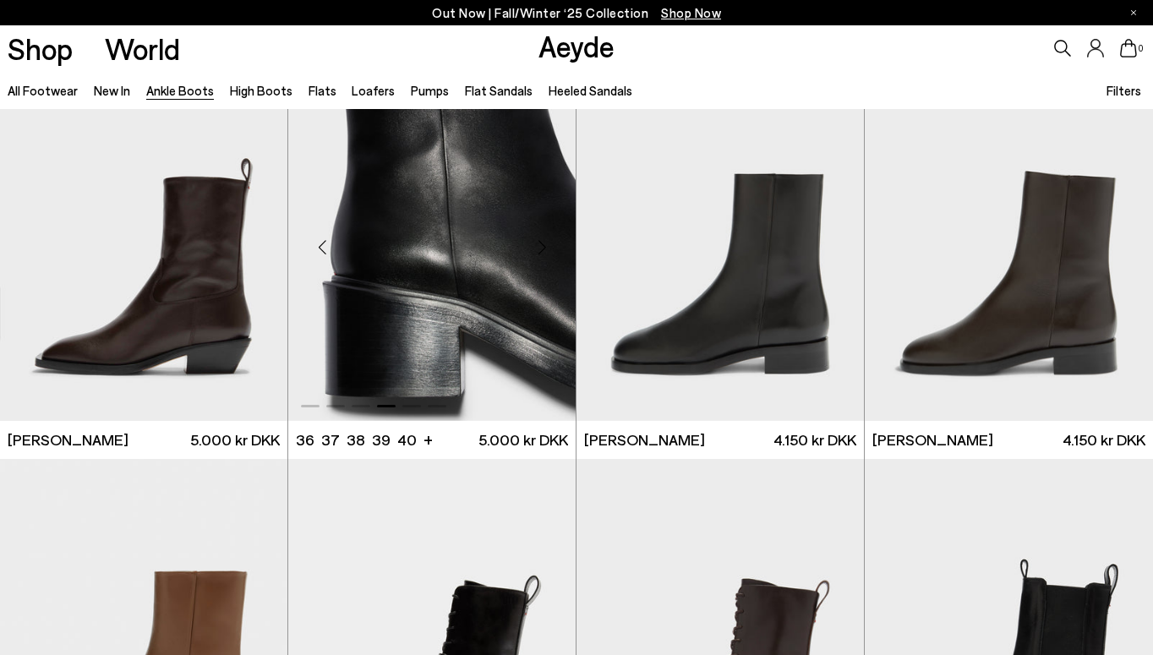
click at [543, 246] on div "Next slide" at bounding box center [542, 247] width 51 height 51
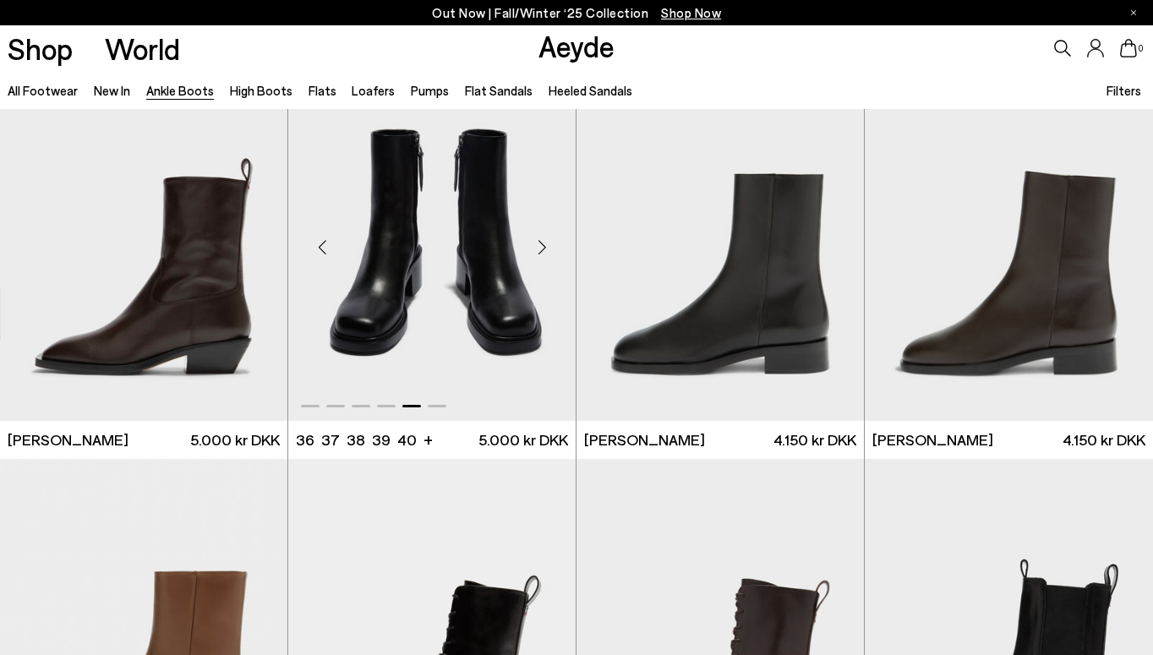
click at [440, 276] on img "5 / 6" at bounding box center [431, 241] width 287 height 362
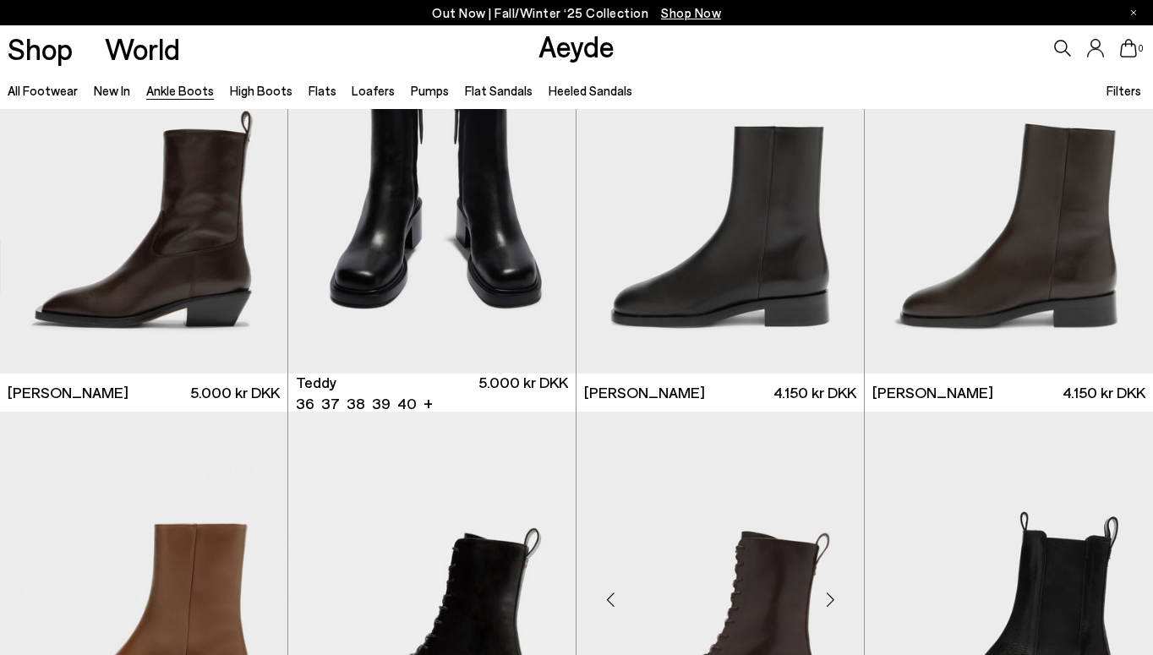
scroll to position [5163, 0]
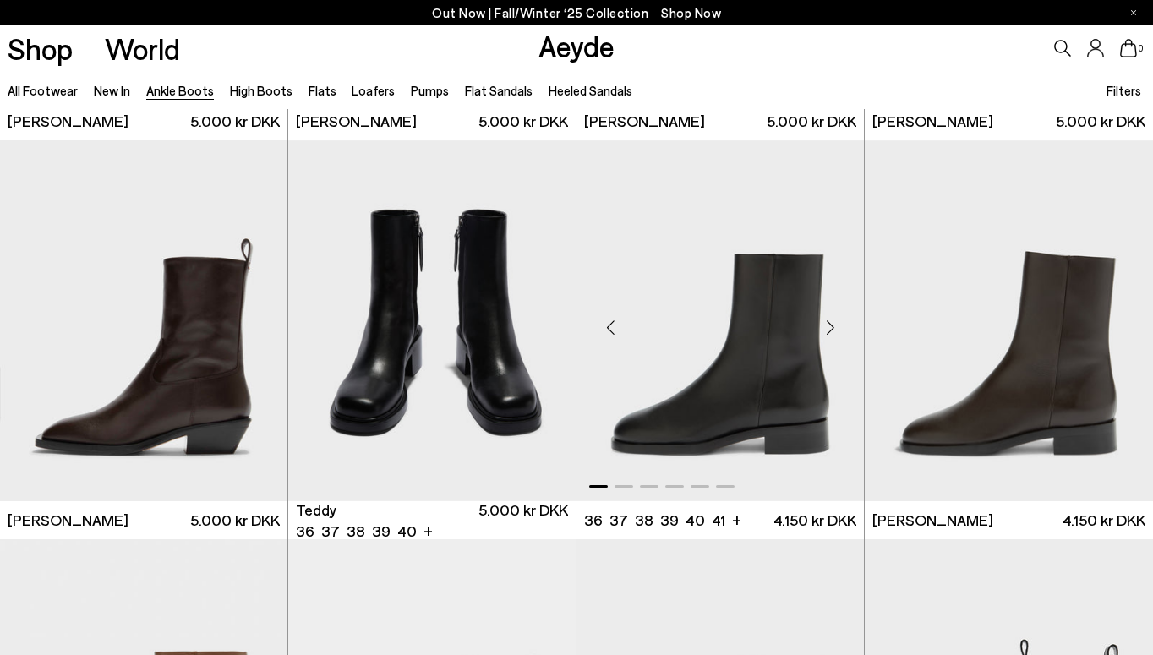
click at [834, 323] on div "Next slide" at bounding box center [830, 328] width 51 height 51
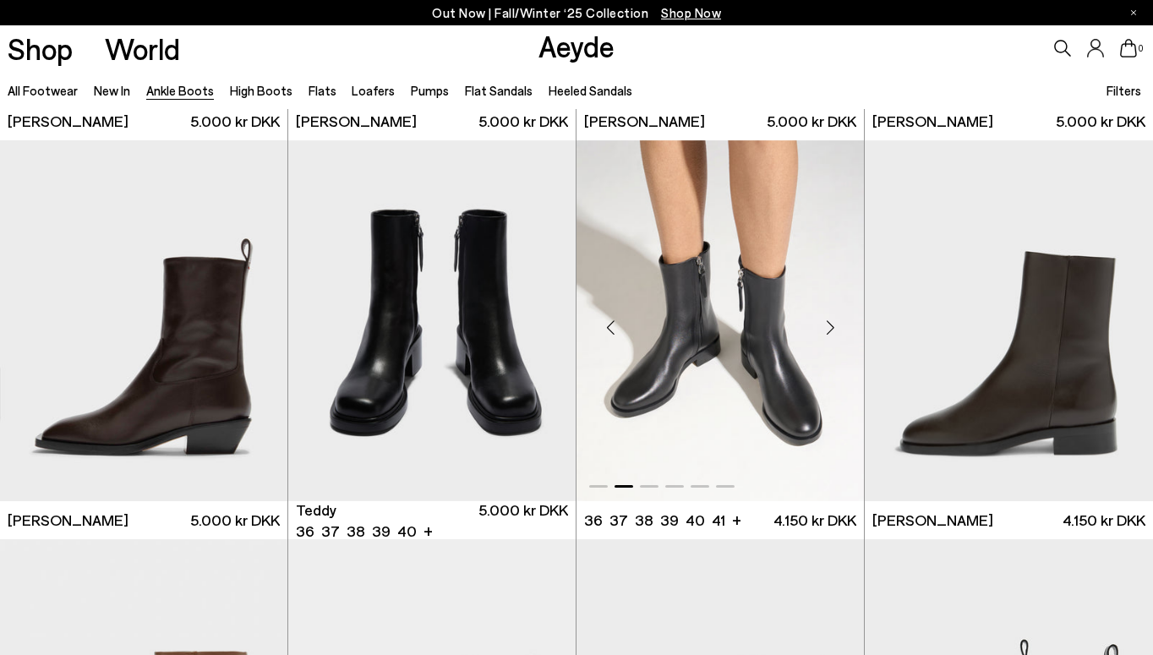
click at [768, 359] on img "2 / 6" at bounding box center [720, 321] width 287 height 362
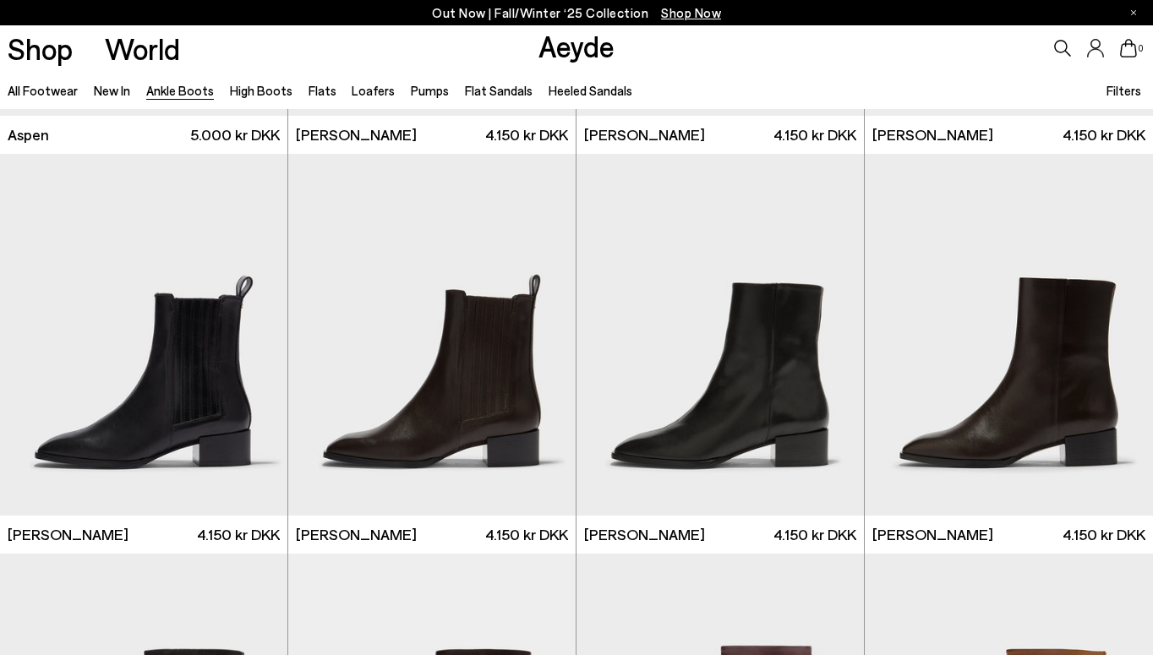
scroll to position [6746, 0]
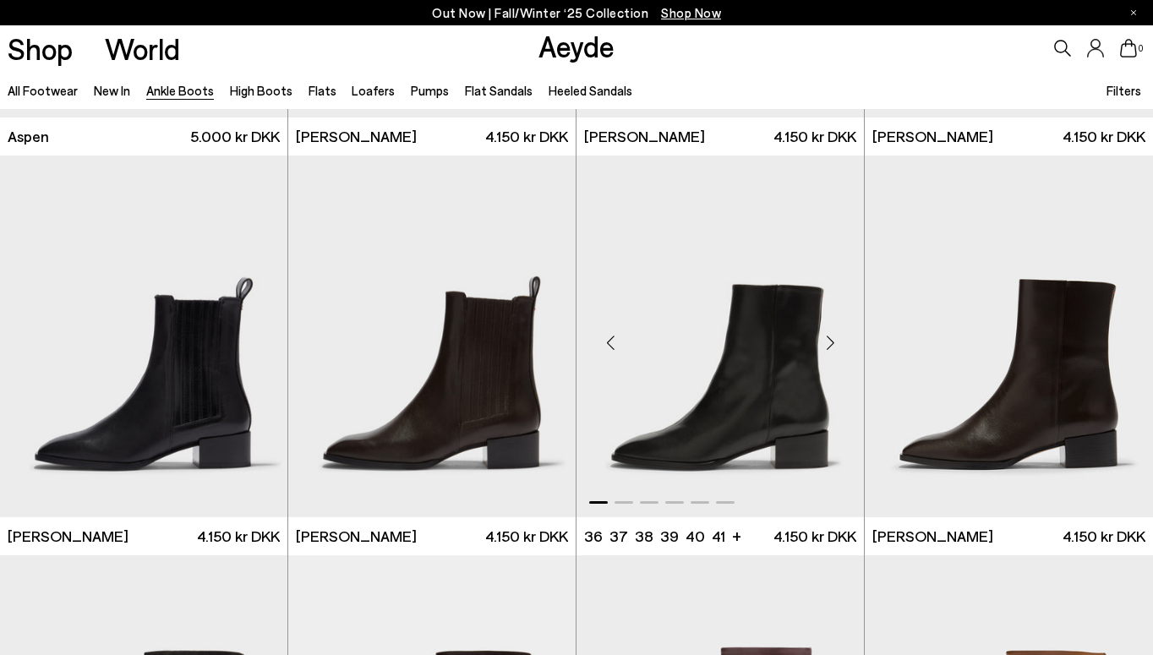
click at [833, 348] on div "Next slide" at bounding box center [830, 343] width 51 height 51
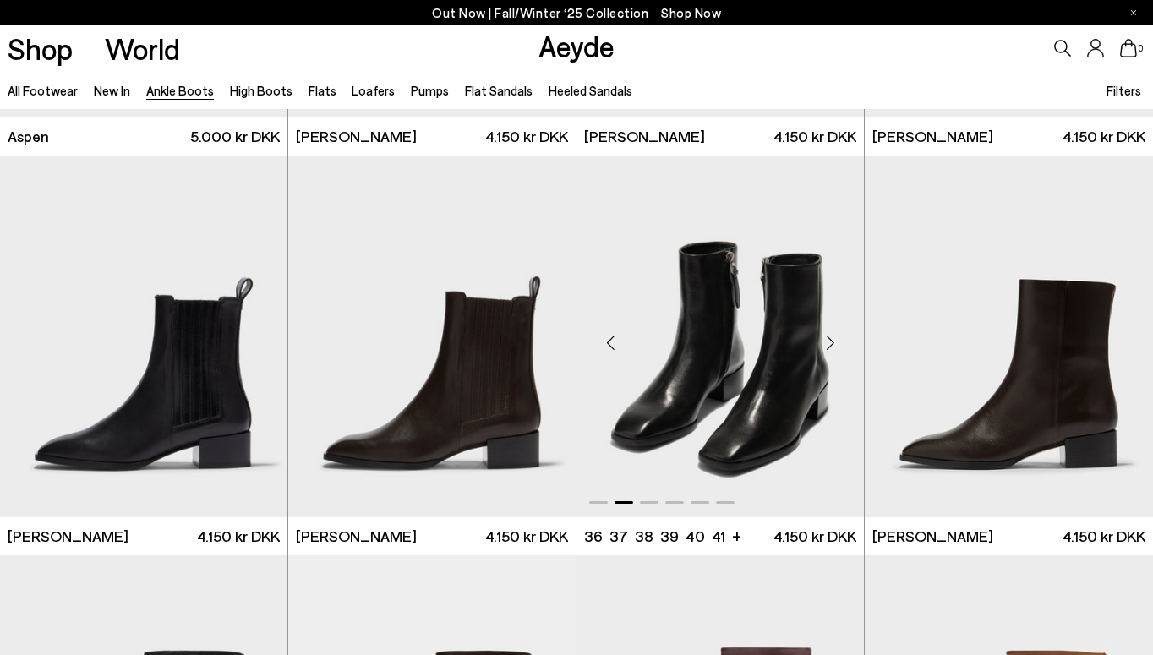
click at [833, 348] on div "Next slide" at bounding box center [830, 343] width 51 height 51
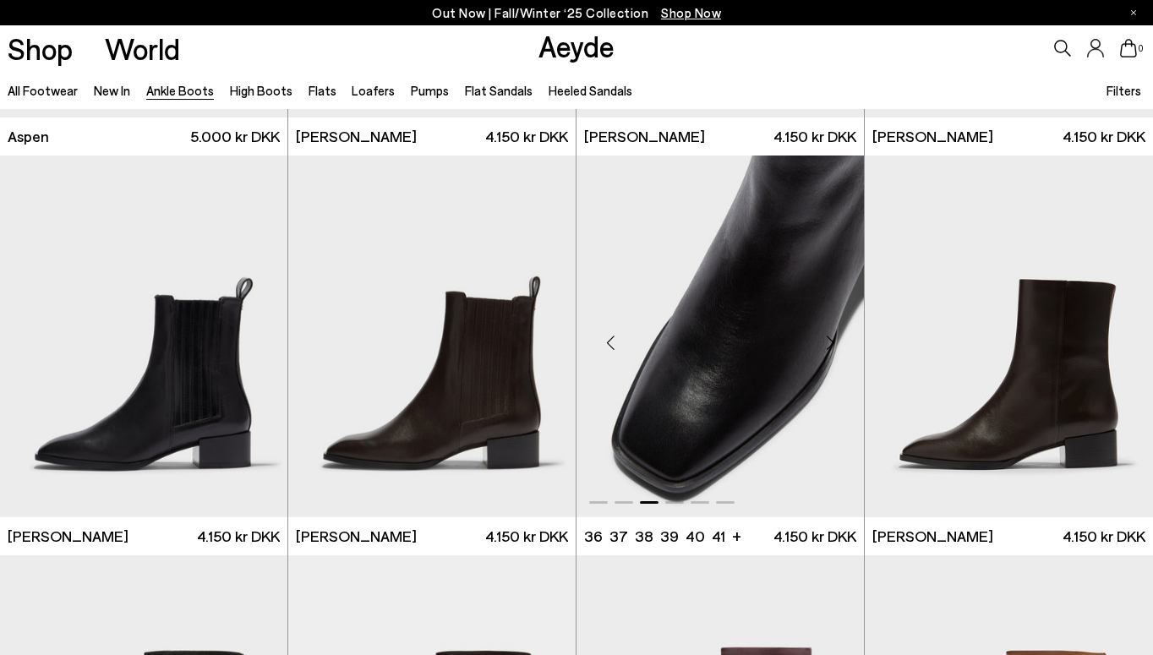
click at [787, 373] on img "3 / 6" at bounding box center [720, 337] width 287 height 362
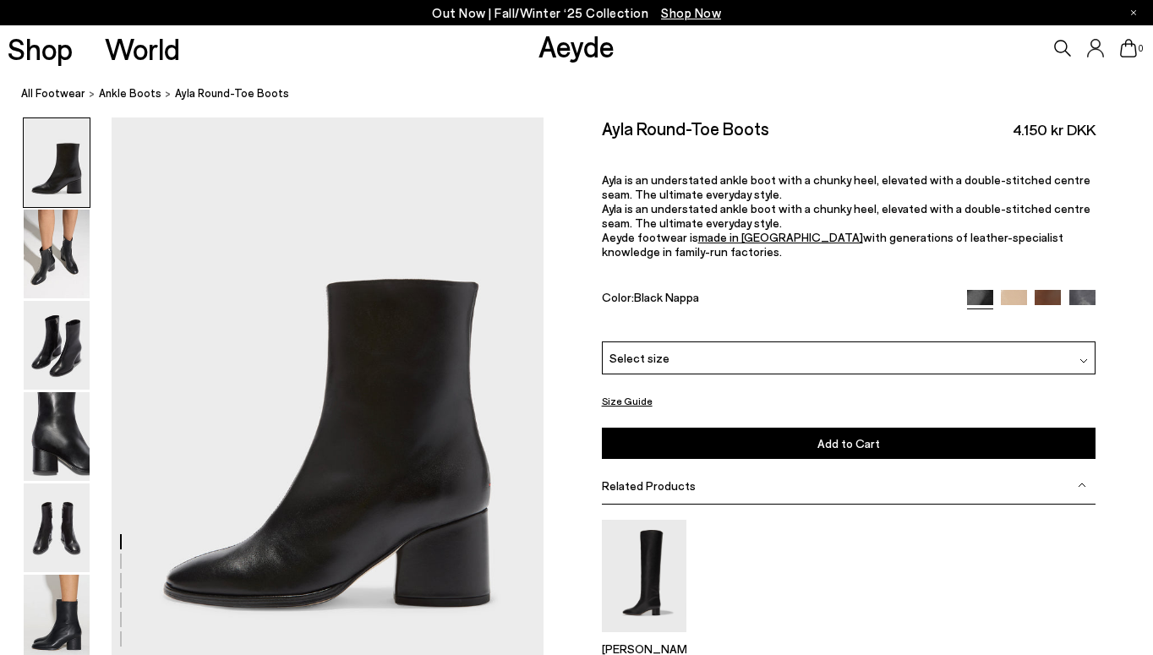
scroll to position [22, 0]
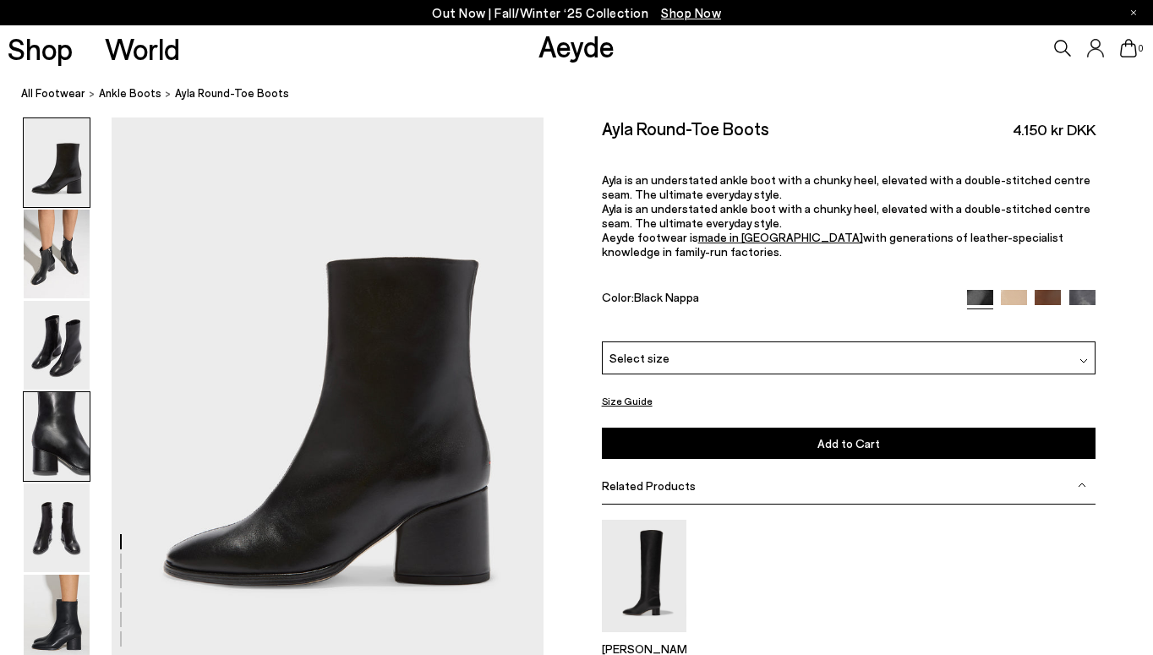
click at [52, 431] on img at bounding box center [57, 436] width 66 height 89
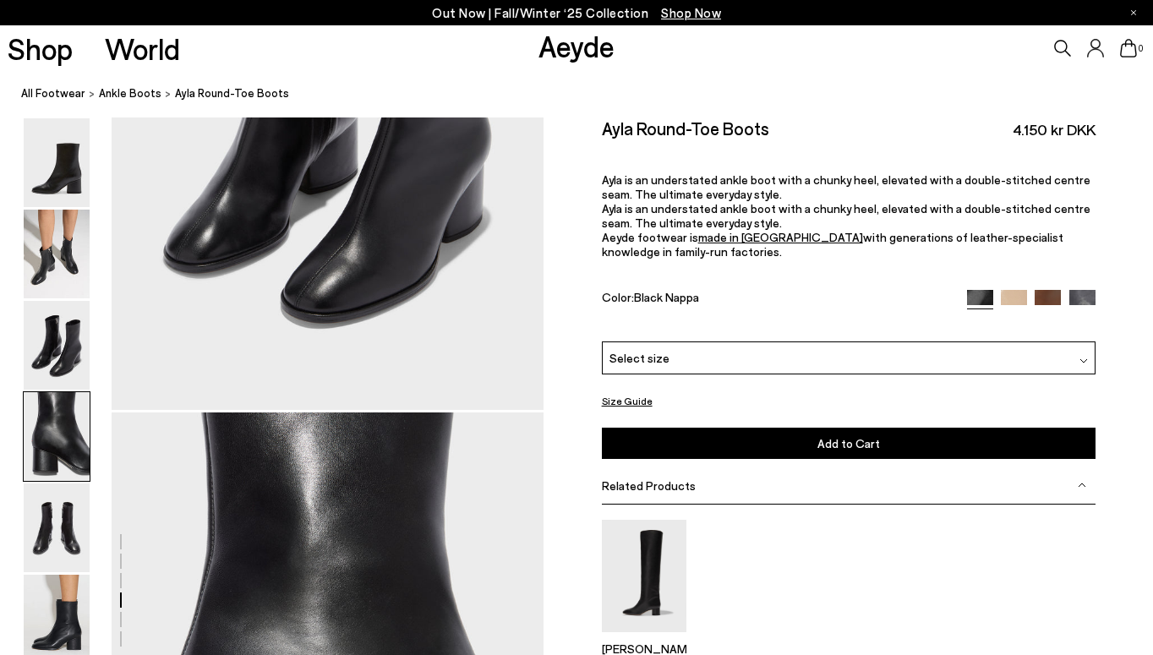
scroll to position [1737, 0]
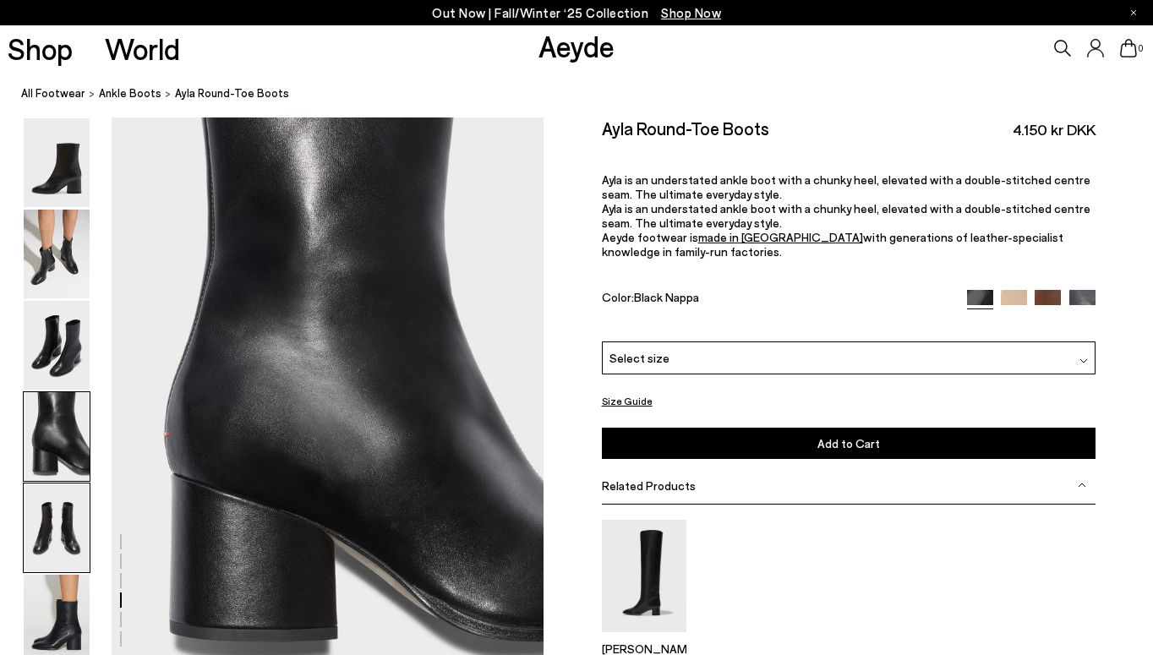
click at [64, 517] on img at bounding box center [57, 528] width 66 height 89
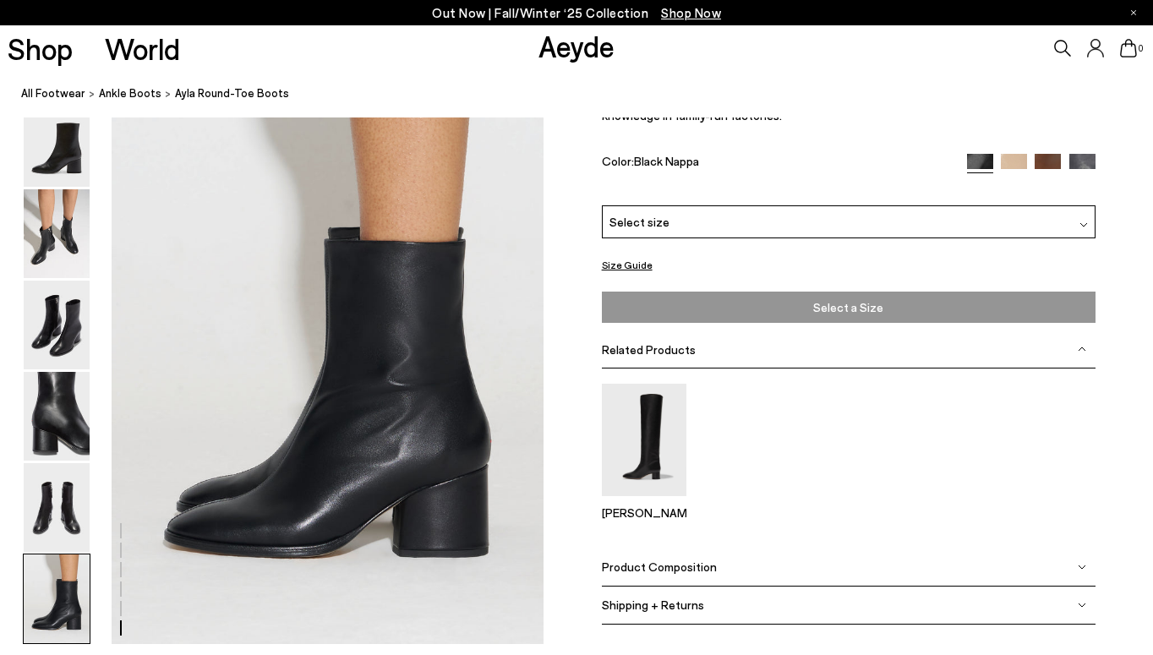
scroll to position [2942, 0]
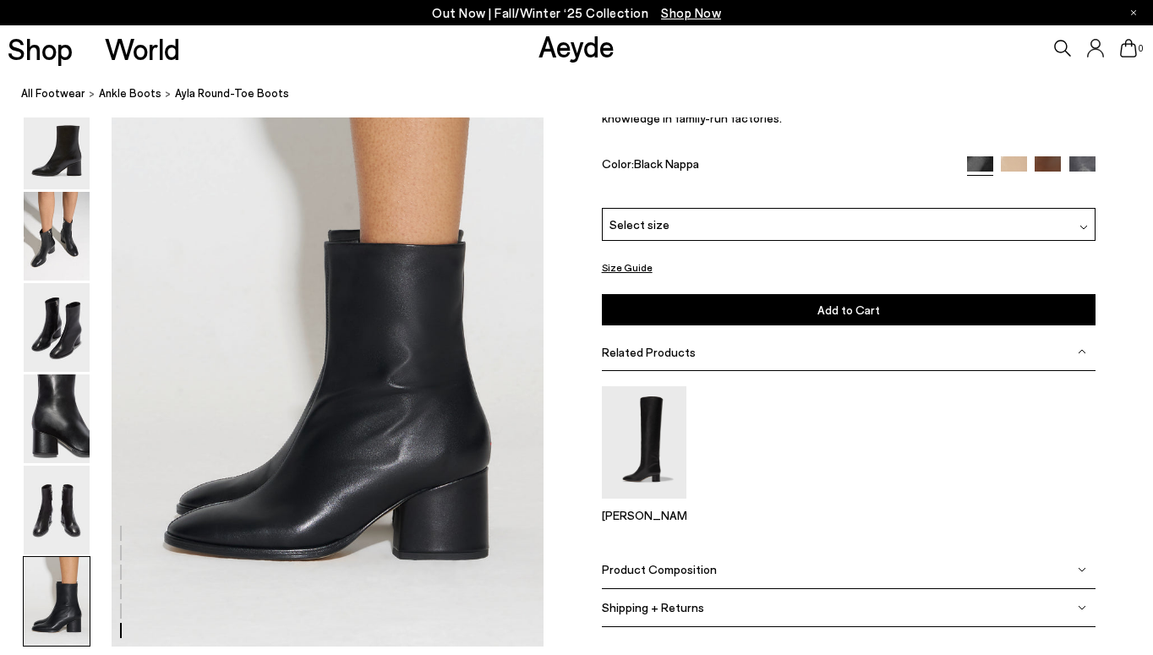
click at [1082, 218] on div at bounding box center [1084, 225] width 8 height 18
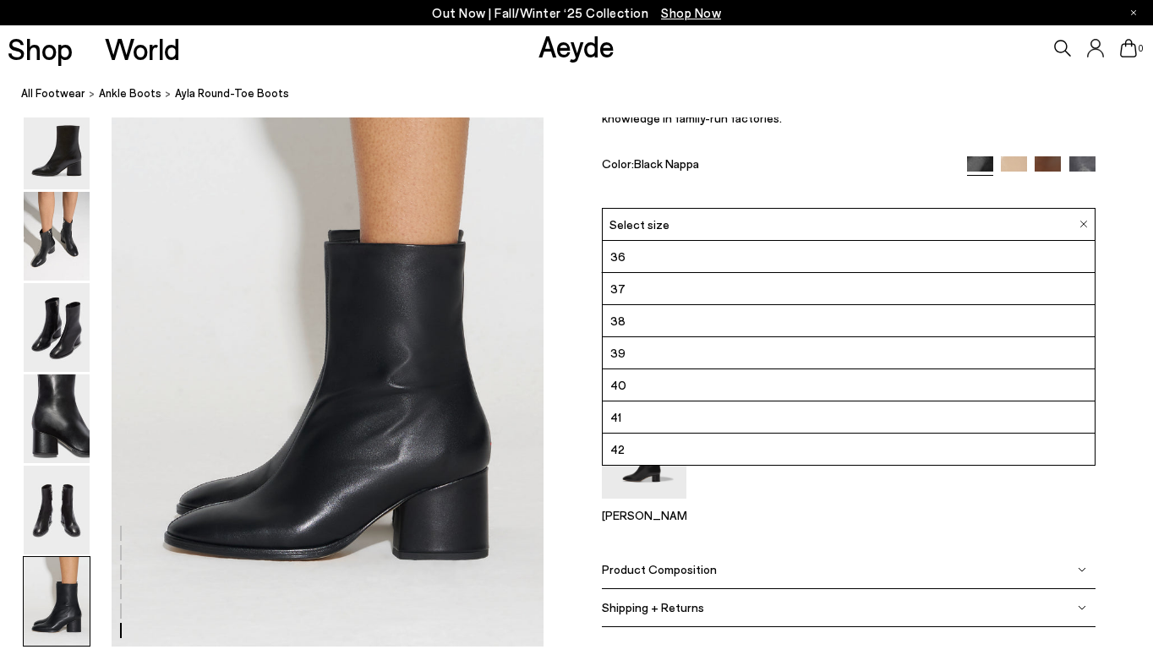
click at [1082, 218] on div "Select size" at bounding box center [849, 224] width 494 height 33
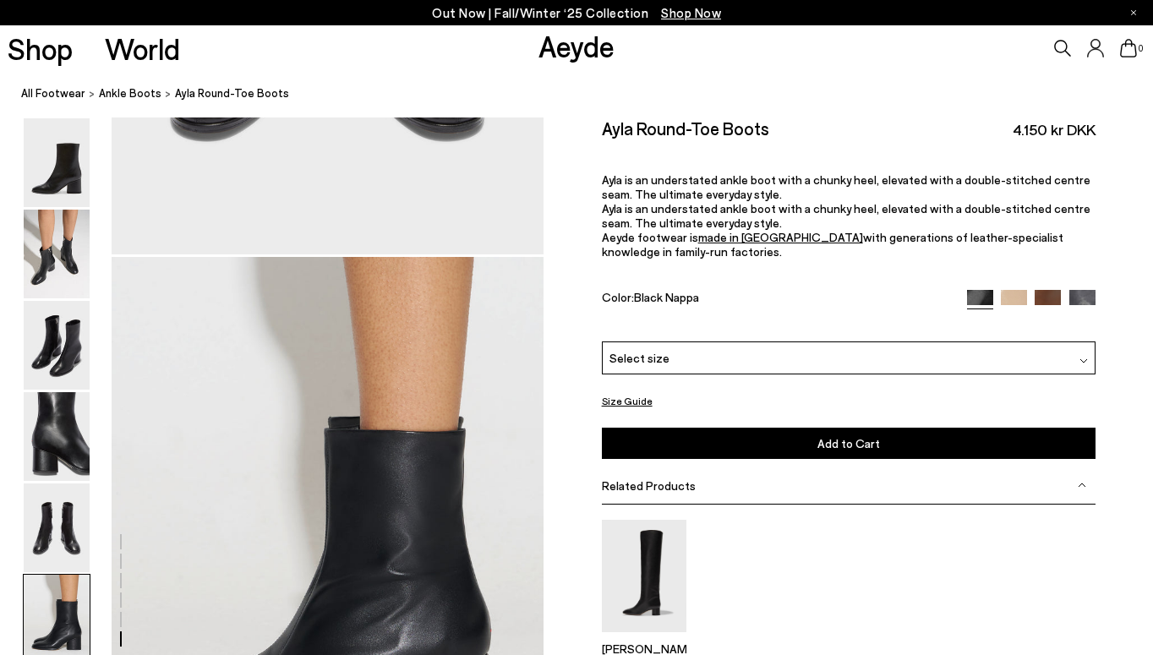
scroll to position [2699, 0]
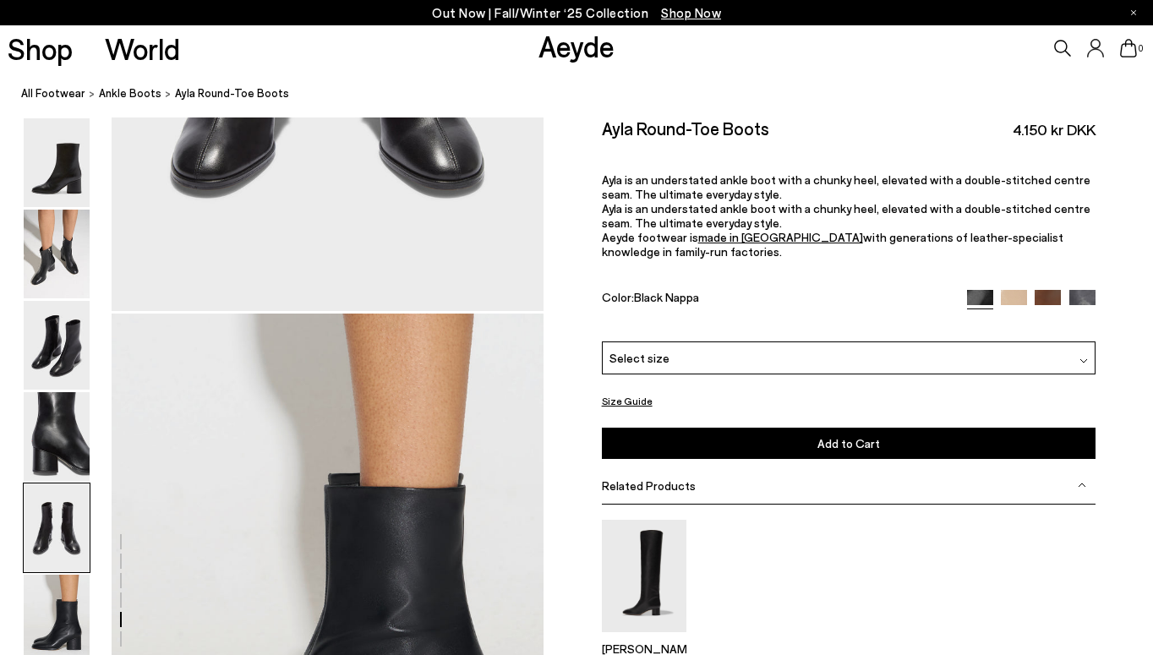
click at [49, 547] on img at bounding box center [57, 528] width 66 height 89
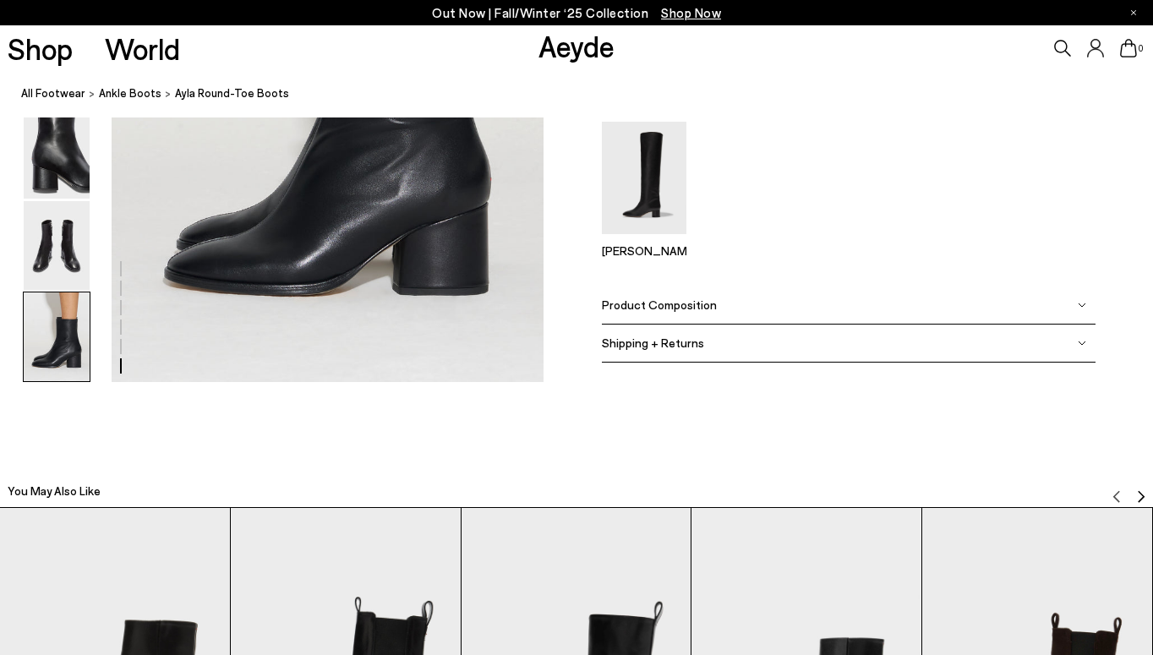
scroll to position [3230, 1]
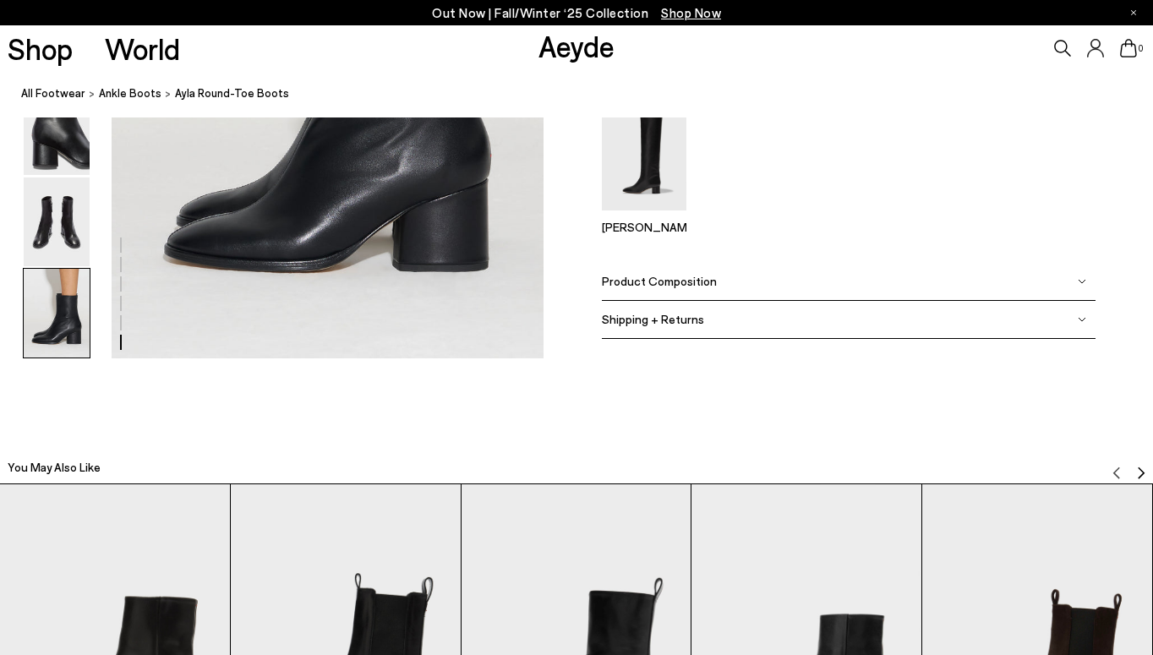
click at [1084, 280] on img at bounding box center [1082, 281] width 8 height 8
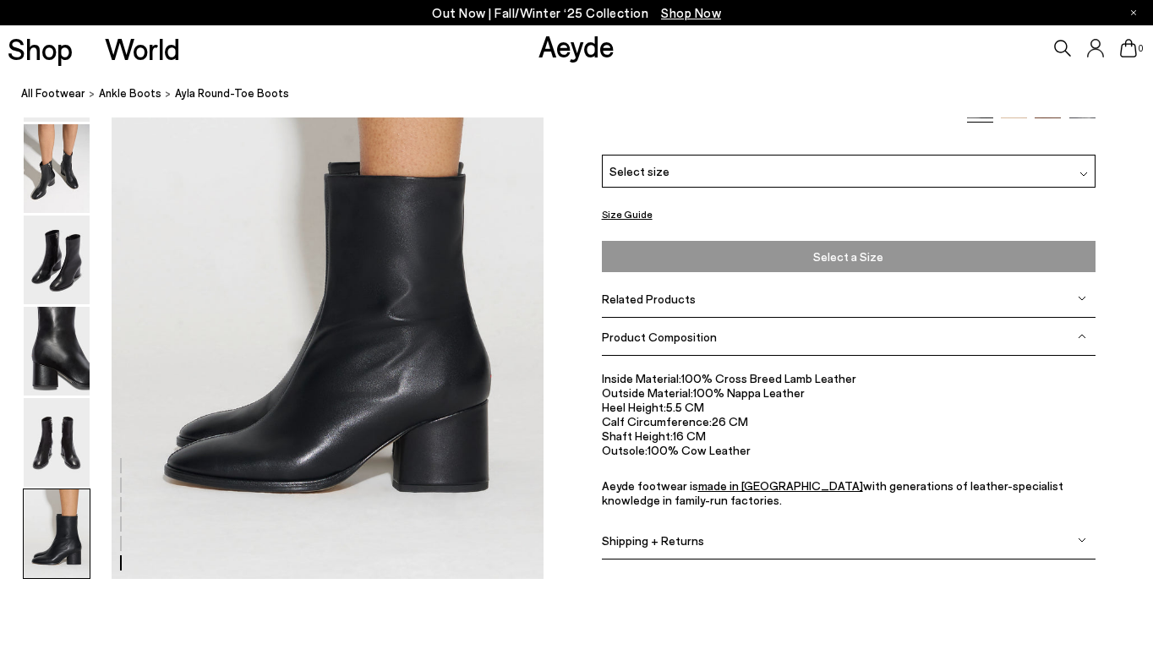
scroll to position [3013, 1]
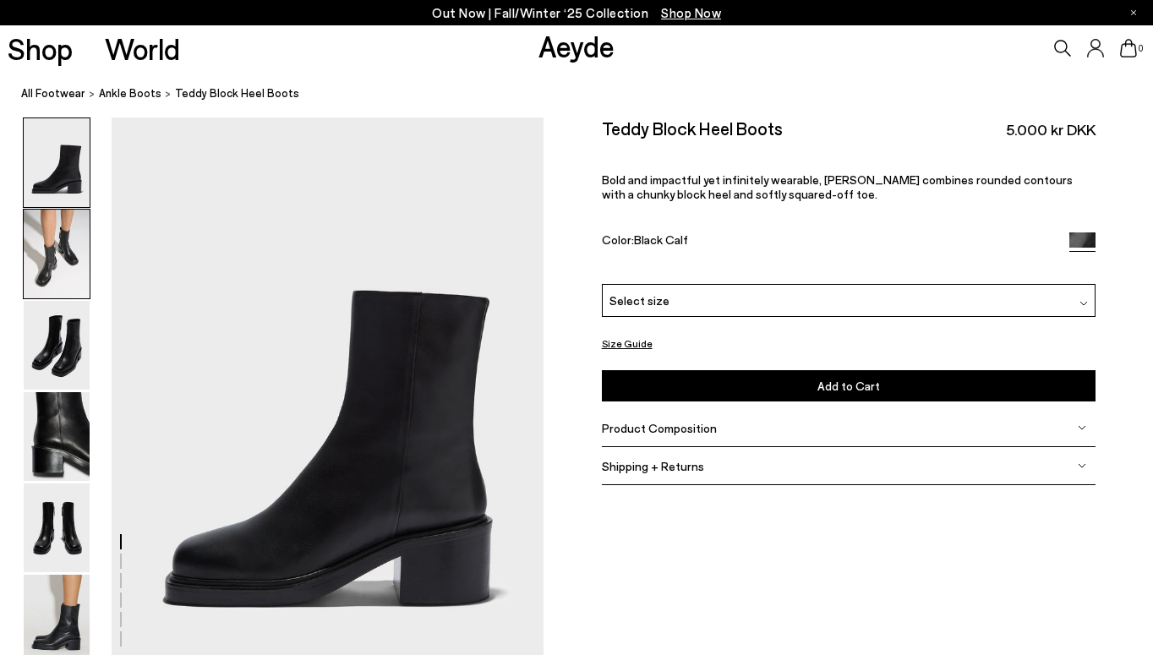
click at [48, 276] on img at bounding box center [57, 254] width 66 height 89
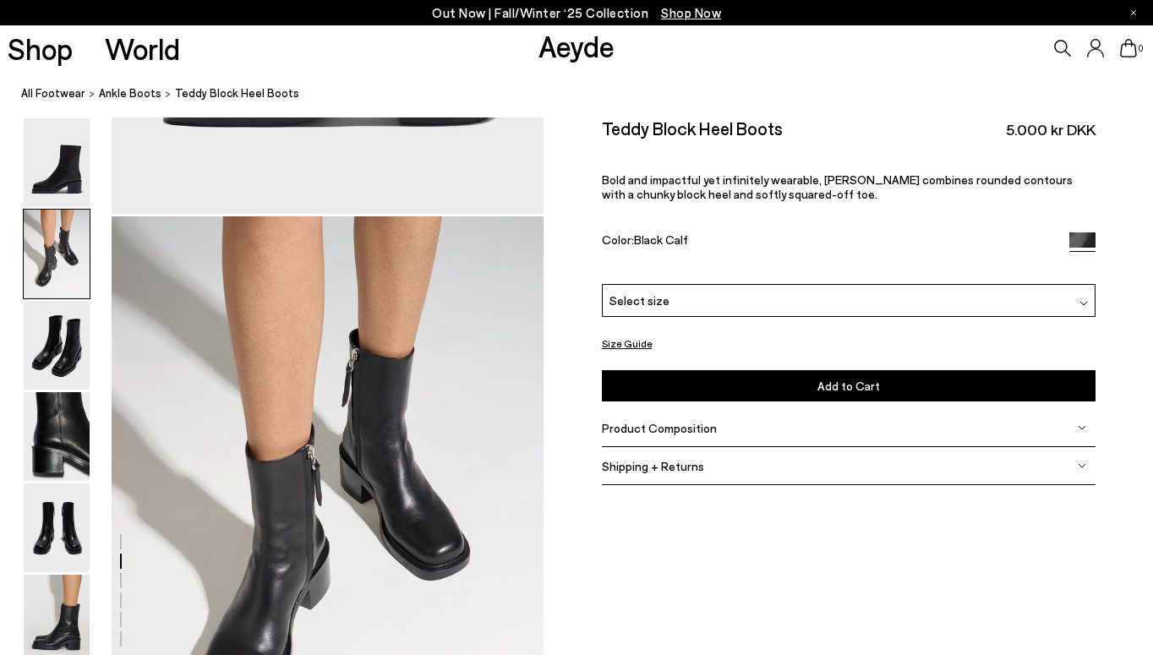
scroll to position [580, 0]
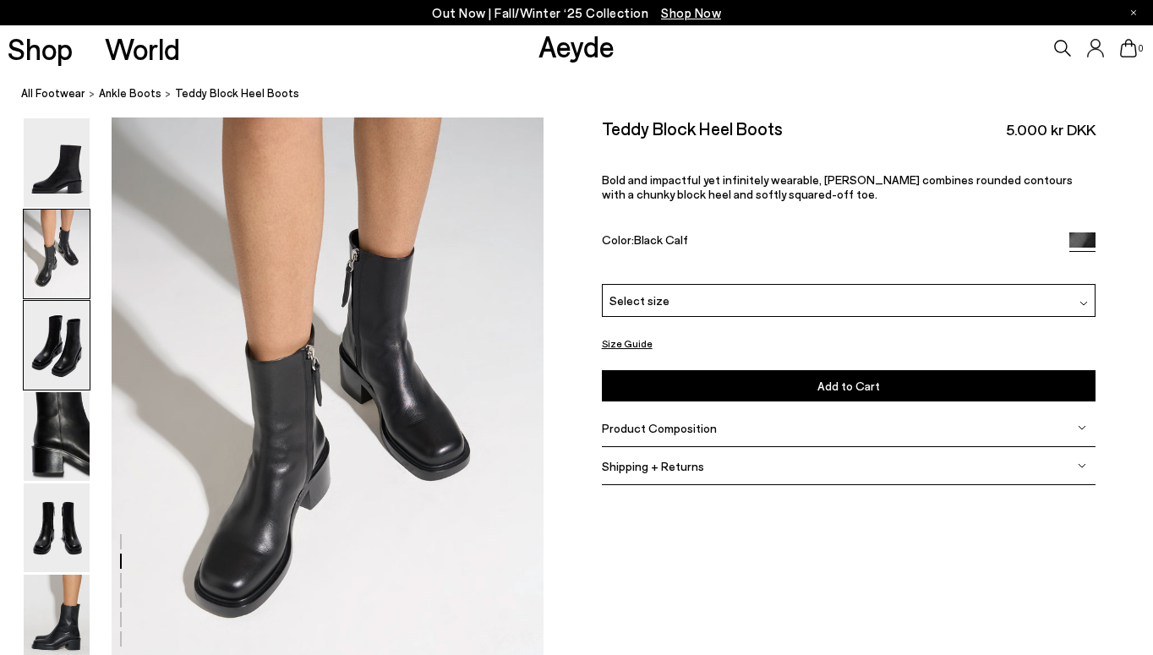
click at [65, 340] on img at bounding box center [57, 345] width 66 height 89
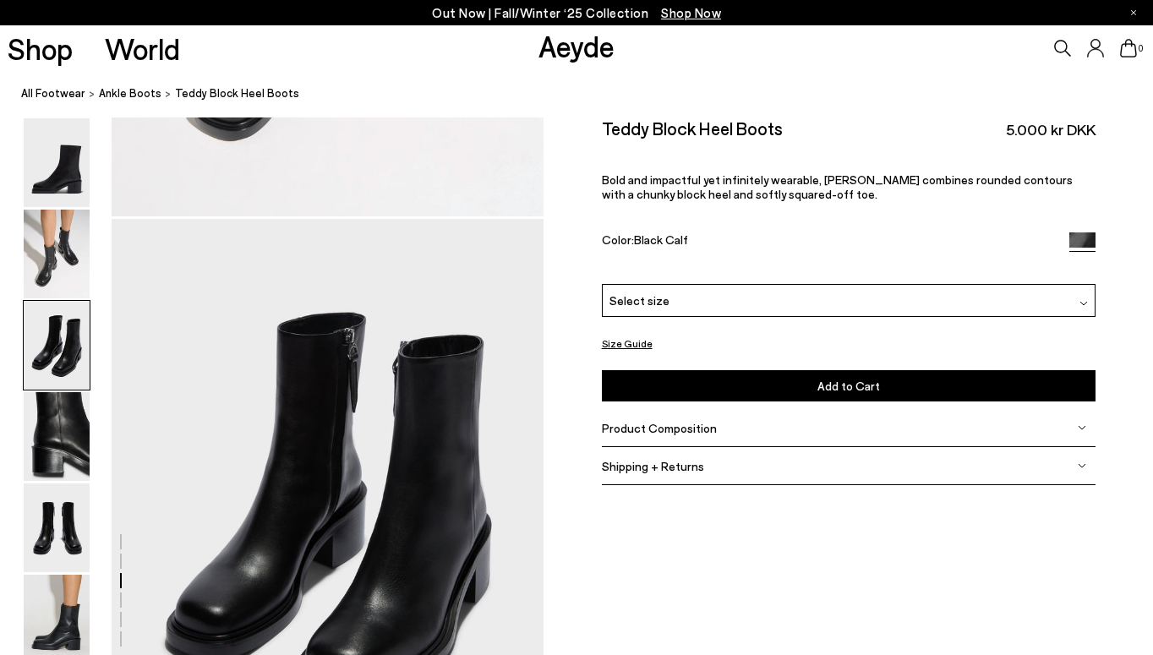
scroll to position [1159, 0]
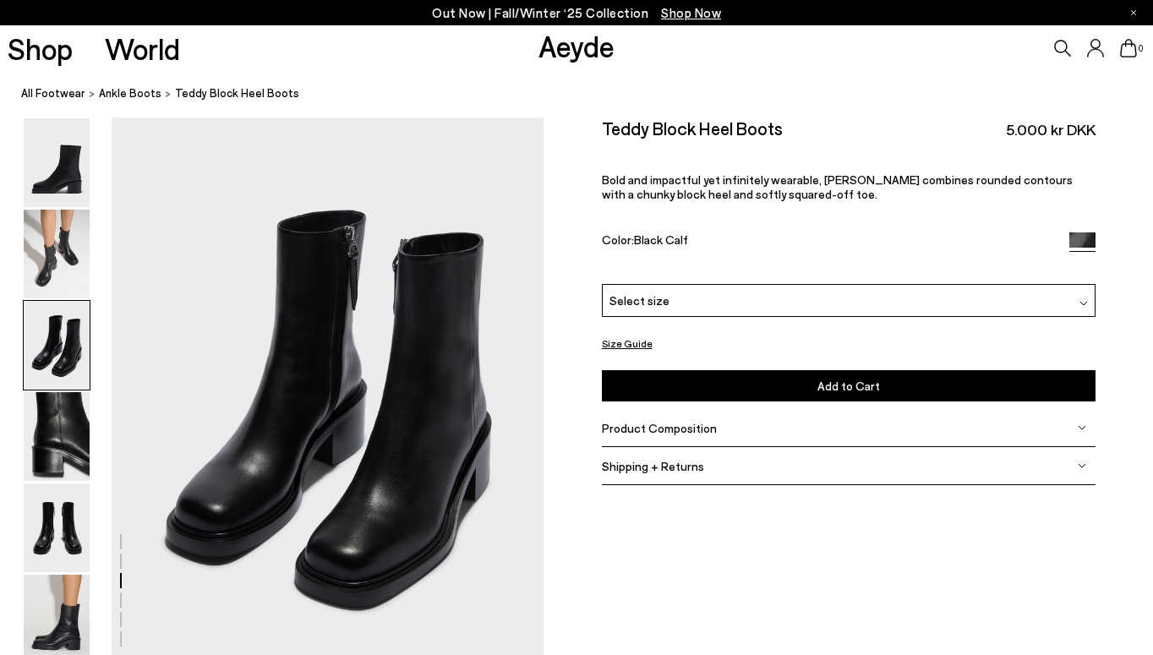
click at [1086, 302] on img at bounding box center [1084, 303] width 8 height 8
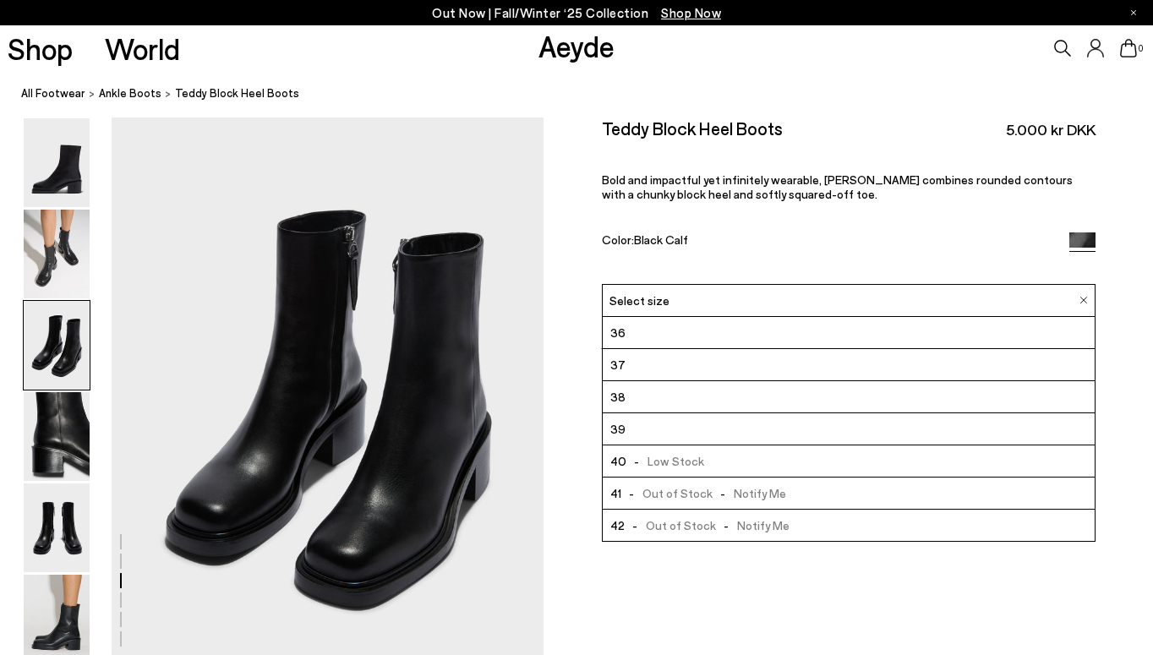
click at [1084, 302] on img at bounding box center [1084, 301] width 8 height 8
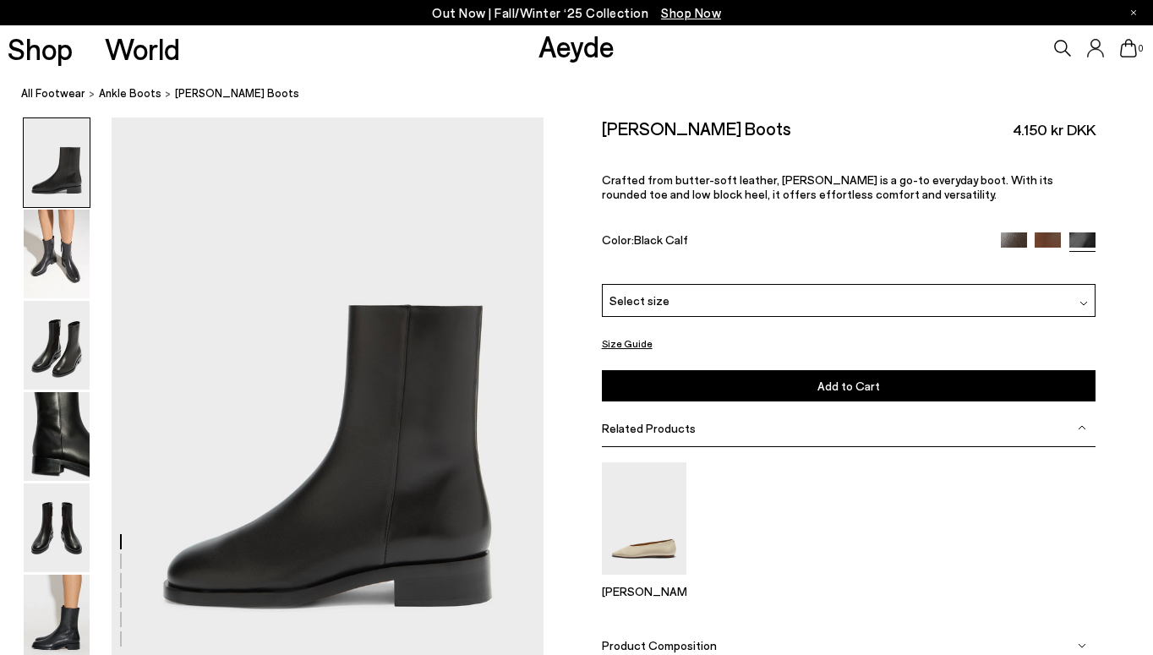
click at [1085, 296] on div at bounding box center [1084, 301] width 8 height 18
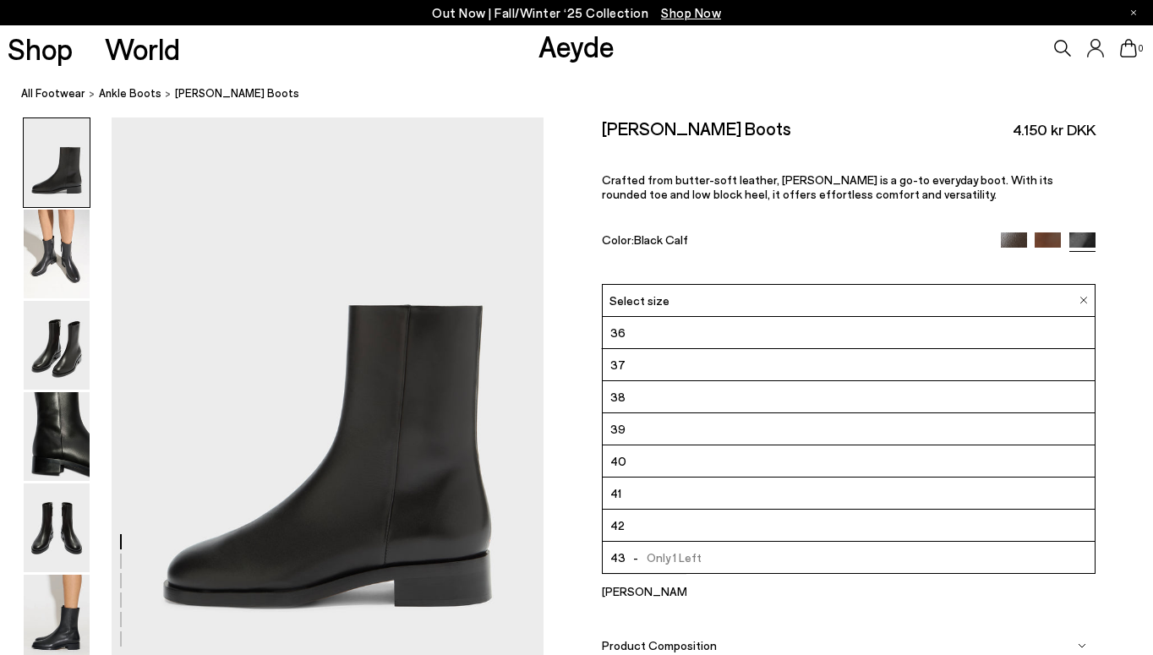
click at [1086, 296] on div "Select size" at bounding box center [849, 300] width 494 height 33
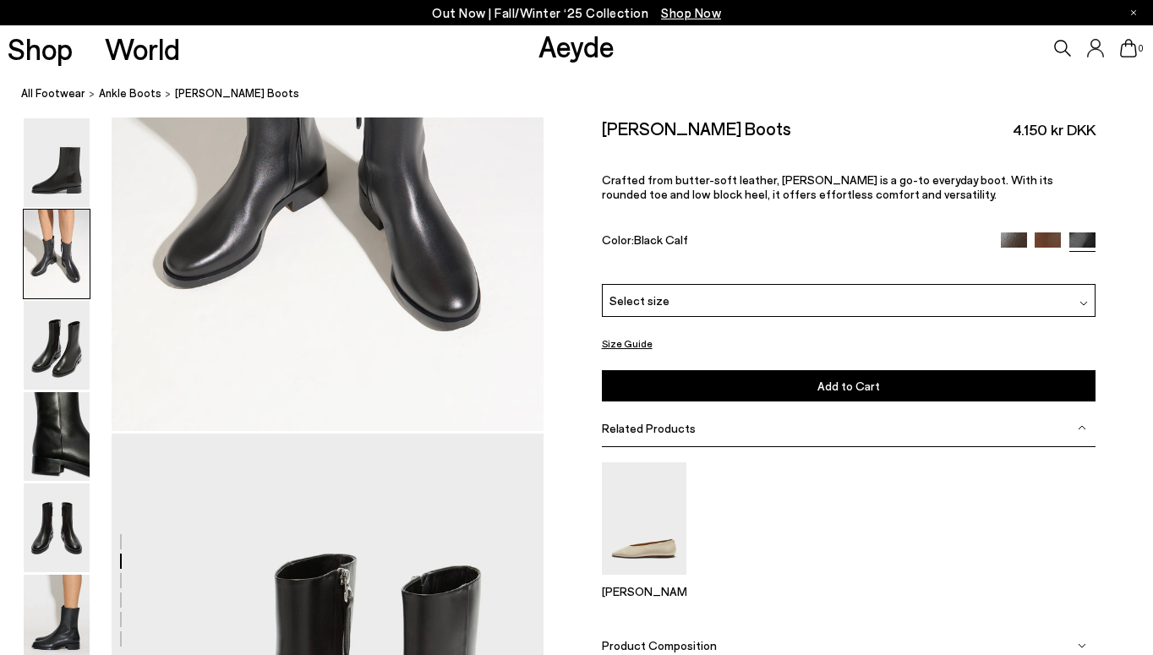
scroll to position [867, 0]
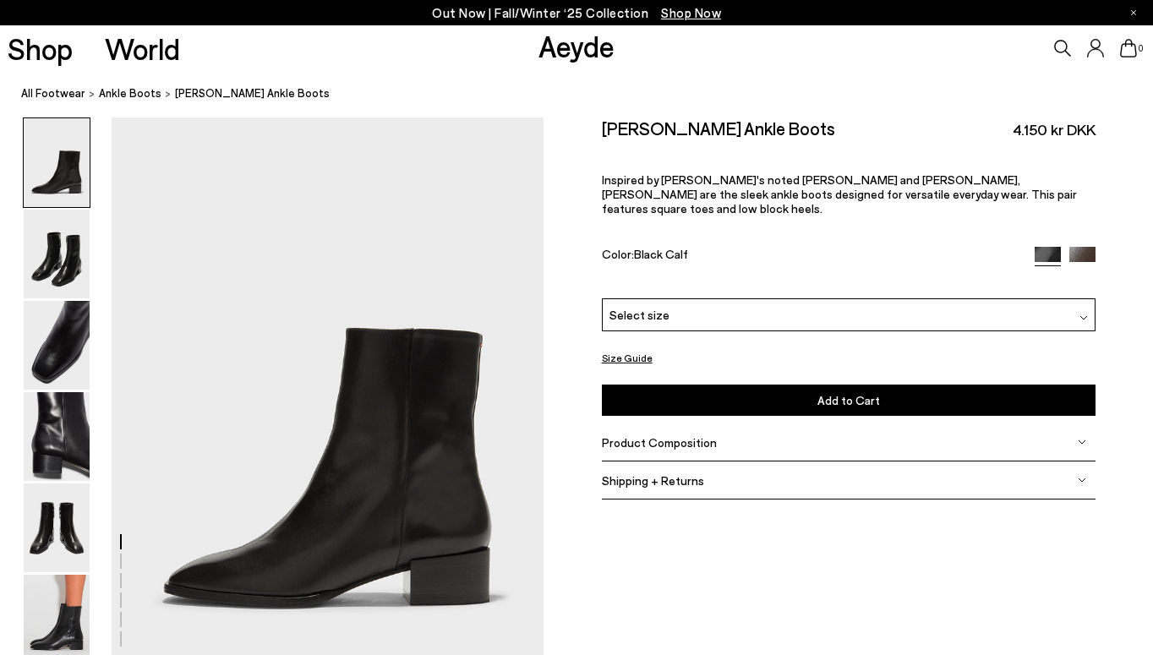
click at [1076, 281] on div "[PERSON_NAME] Ankle Boots 4.150 kr DKK Inspired by [PERSON_NAME]'s noted [PERSO…" at bounding box center [849, 208] width 494 height 181
click at [1080, 306] on div at bounding box center [1084, 315] width 8 height 18
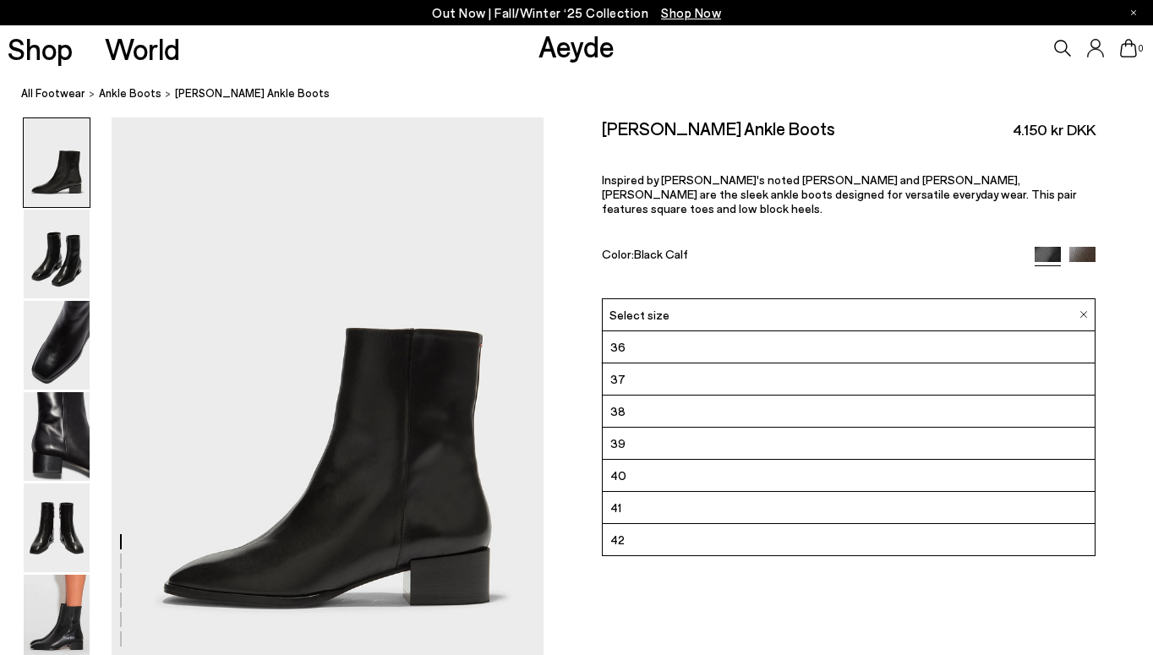
click at [1080, 311] on img at bounding box center [1084, 315] width 8 height 8
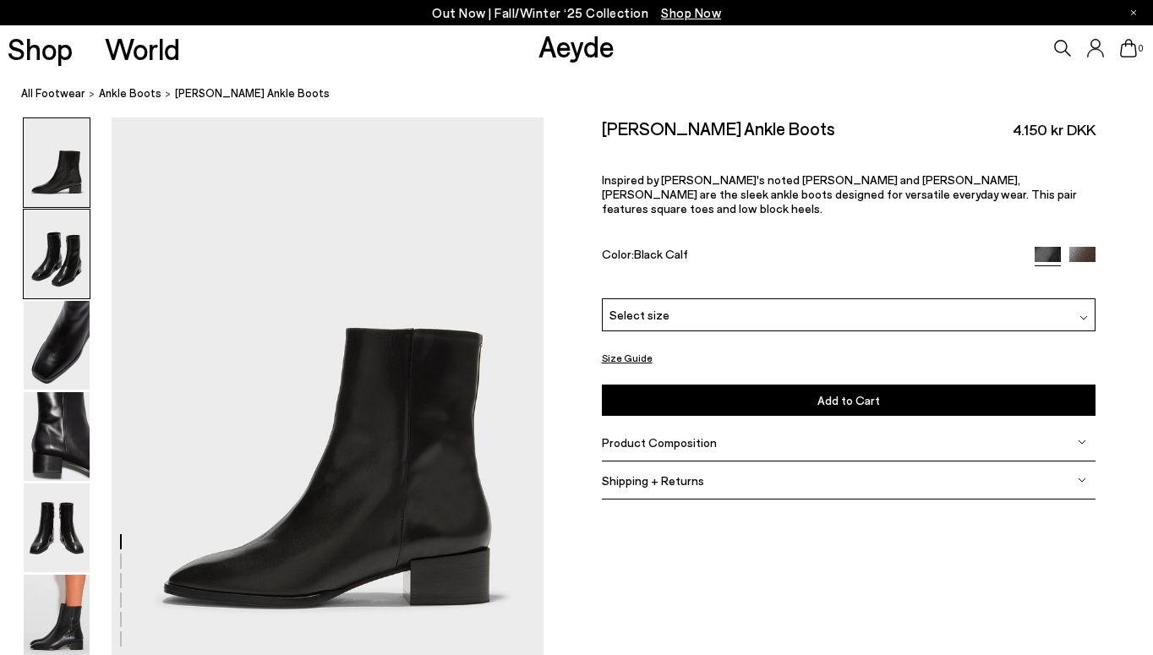
click at [57, 268] on img at bounding box center [57, 254] width 66 height 89
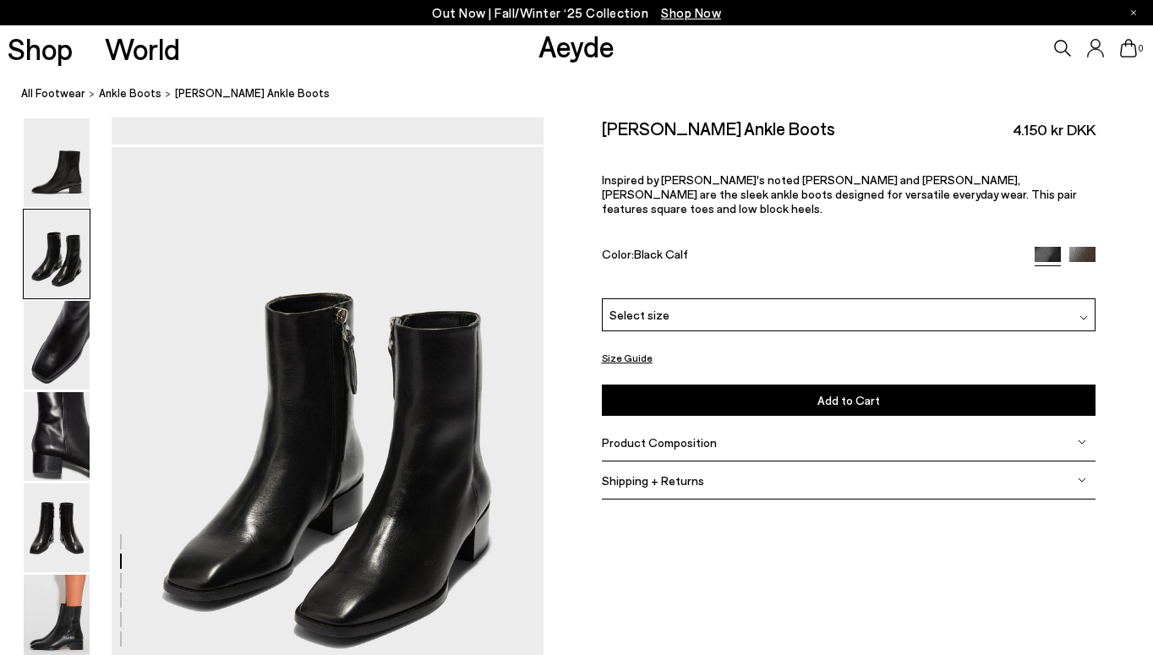
scroll to position [580, 0]
